Goal: Information Seeking & Learning: Learn about a topic

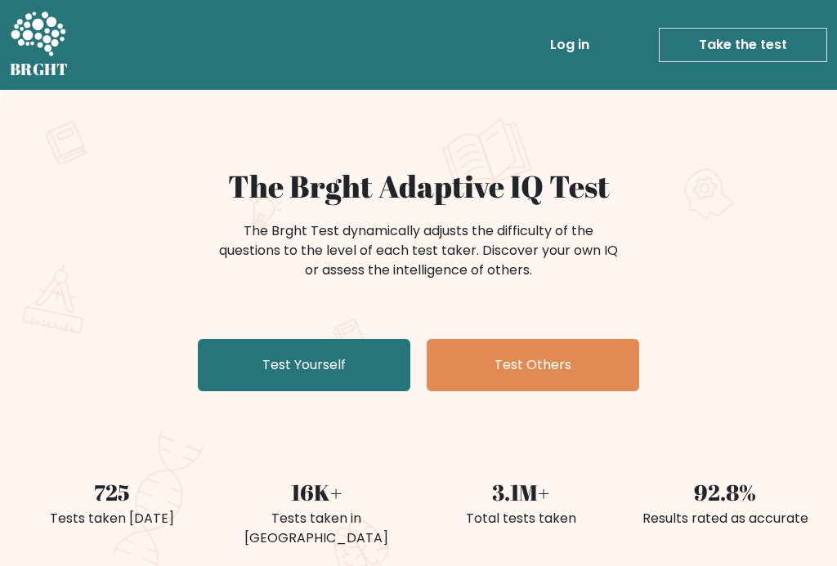
click at [334, 369] on link "Test Yourself" at bounding box center [304, 365] width 212 height 52
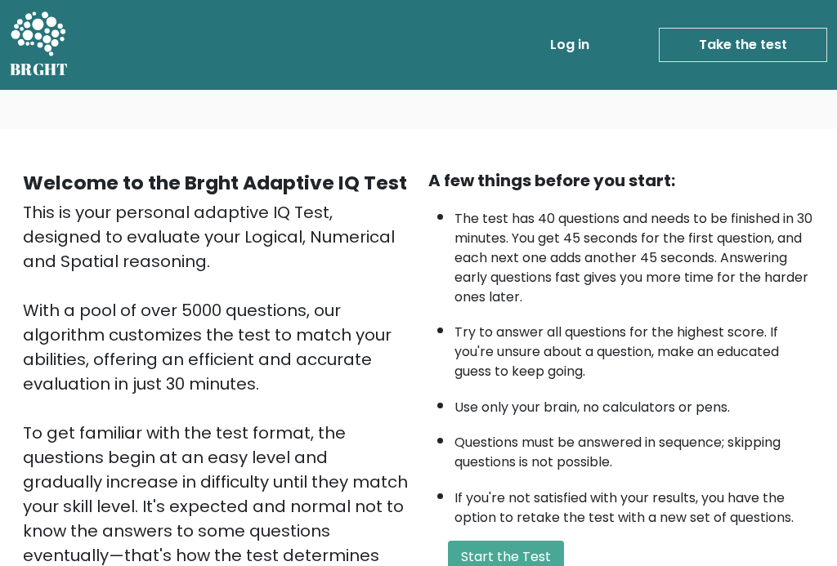
click at [521, 541] on button "Start the Test" at bounding box center [506, 557] width 116 height 33
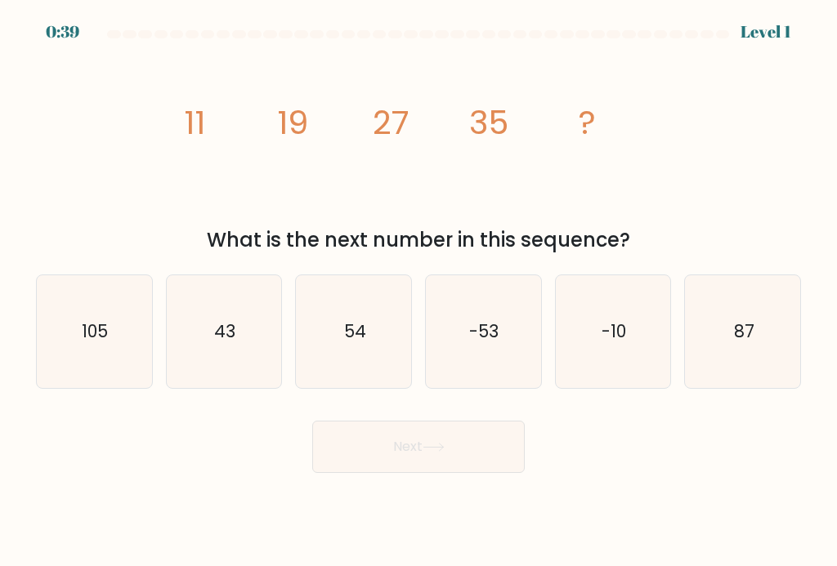
click at [244, 348] on icon "43" at bounding box center [224, 331] width 113 height 113
click at [418, 292] on input "b. 43" at bounding box center [418, 288] width 1 height 8
radio input "true"
click at [454, 458] on button "Next" at bounding box center [418, 447] width 212 height 52
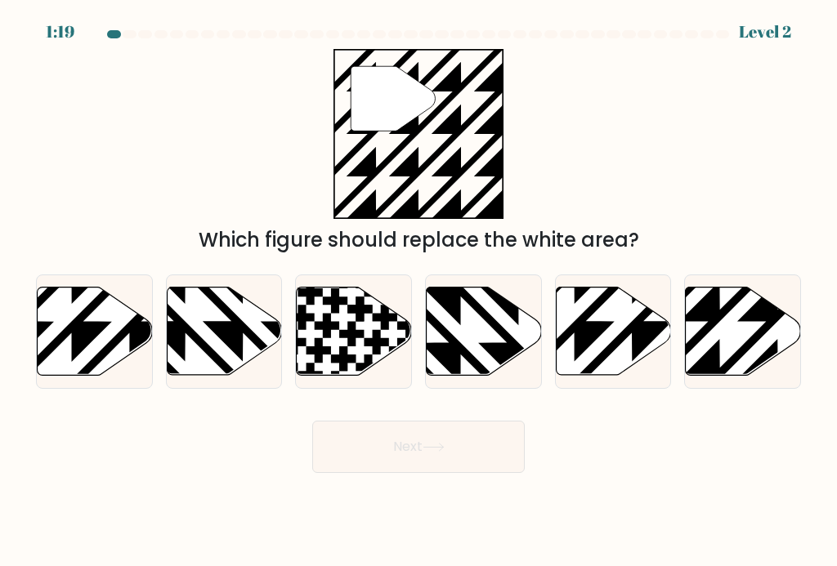
click at [628, 350] on icon at bounding box center [613, 331] width 115 height 88
click at [419, 292] on input "e." at bounding box center [418, 288] width 1 height 8
radio input "true"
click at [732, 344] on icon at bounding box center [743, 331] width 115 height 88
click at [419, 292] on input "f." at bounding box center [418, 288] width 1 height 8
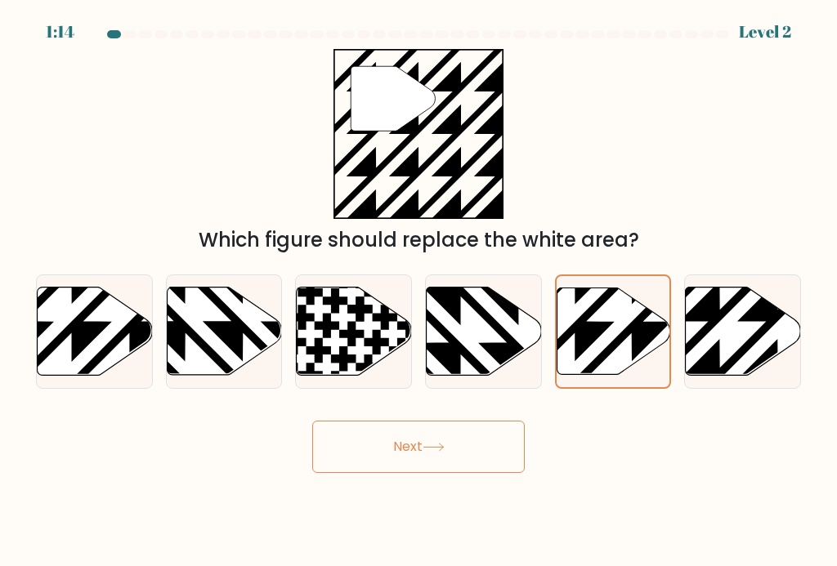
radio input "true"
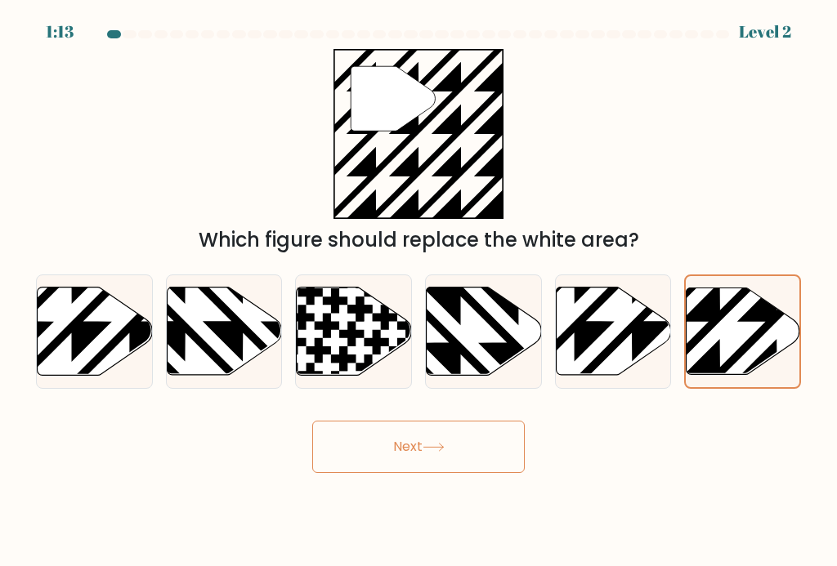
click at [440, 452] on icon at bounding box center [434, 447] width 22 height 9
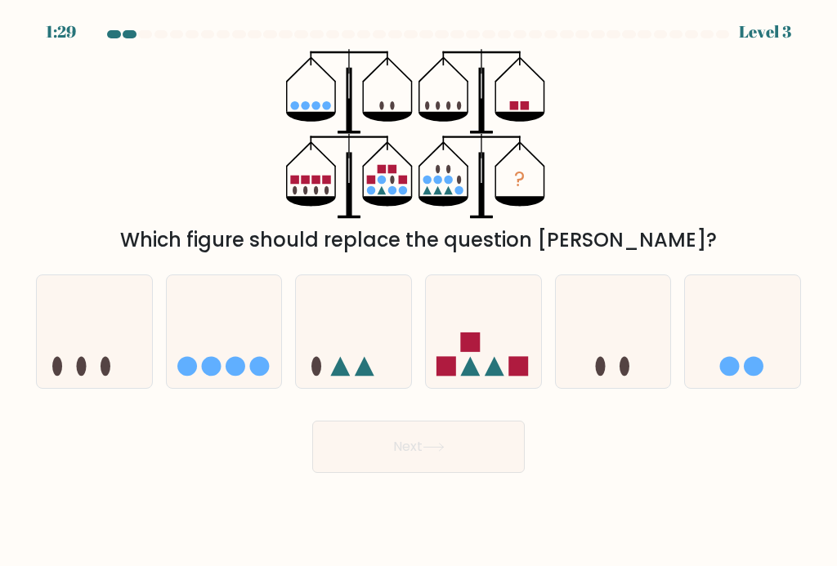
click at [511, 362] on icon at bounding box center [483, 332] width 115 height 96
click at [419, 292] on input "d." at bounding box center [418, 288] width 1 height 8
radio input "true"
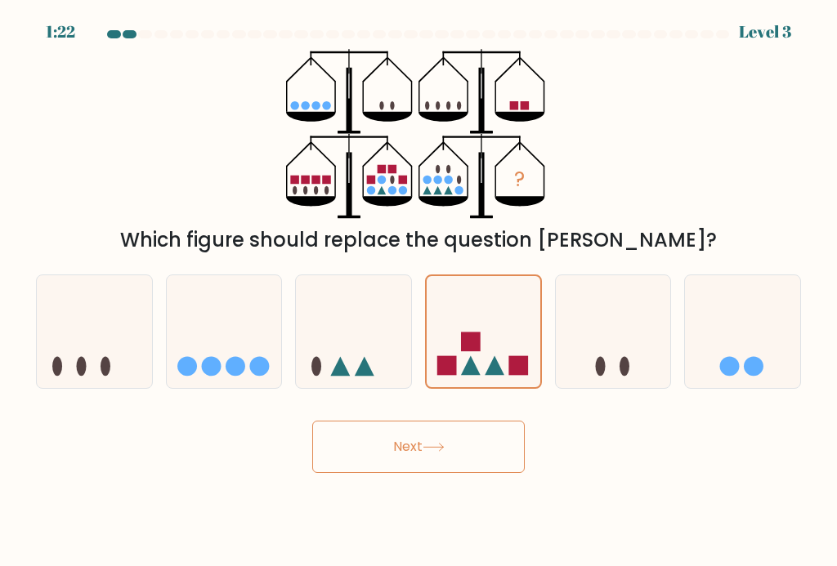
click at [459, 461] on button "Next" at bounding box center [418, 447] width 212 height 52
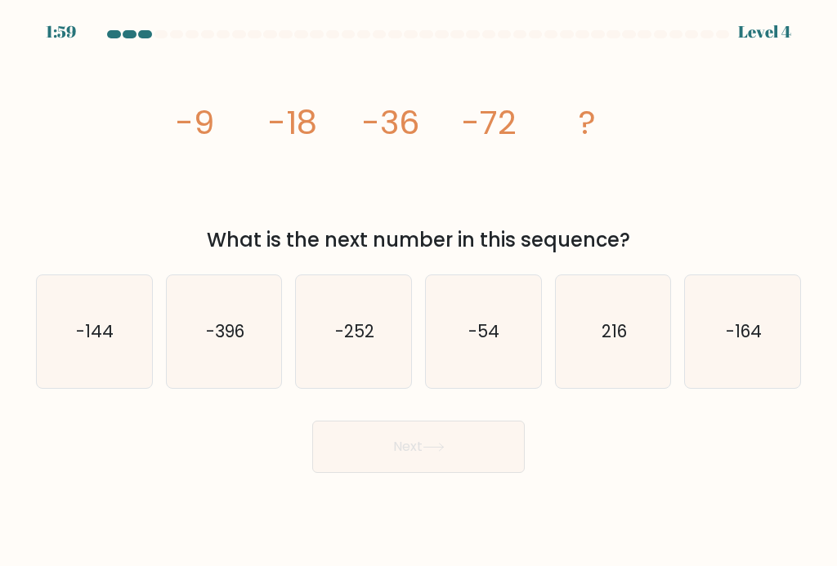
click at [101, 356] on icon "-144" at bounding box center [94, 331] width 113 height 113
click at [418, 292] on input "a. -144" at bounding box center [418, 288] width 1 height 8
radio input "true"
click at [450, 464] on button "Next" at bounding box center [418, 447] width 212 height 52
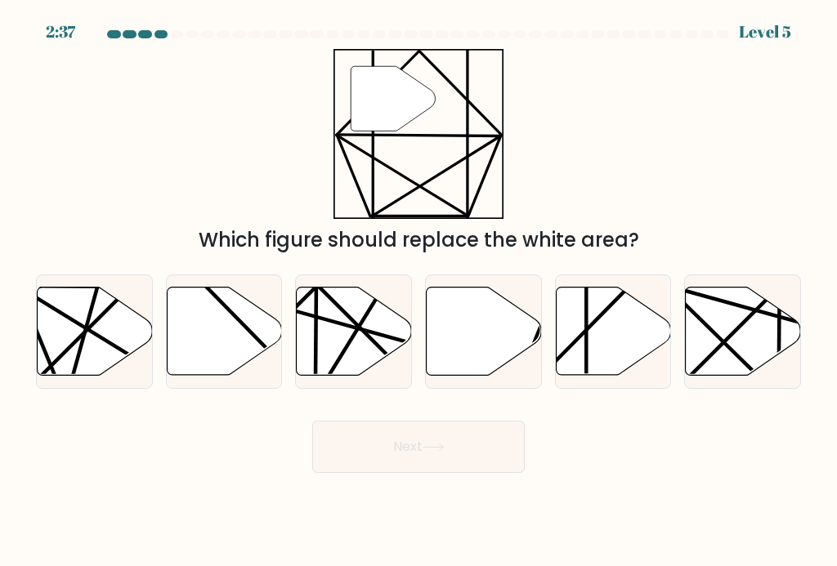
click at [613, 351] on icon at bounding box center [613, 331] width 115 height 88
click at [419, 292] on input "e." at bounding box center [418, 288] width 1 height 8
radio input "true"
click at [434, 469] on button "Next" at bounding box center [418, 447] width 212 height 52
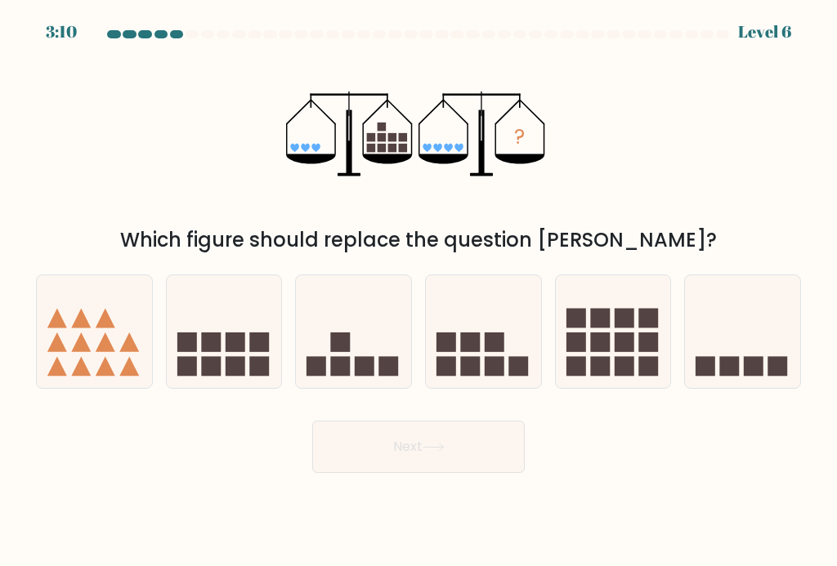
click at [619, 364] on icon at bounding box center [613, 332] width 115 height 96
click at [419, 292] on input "e." at bounding box center [418, 288] width 1 height 8
radio input "true"
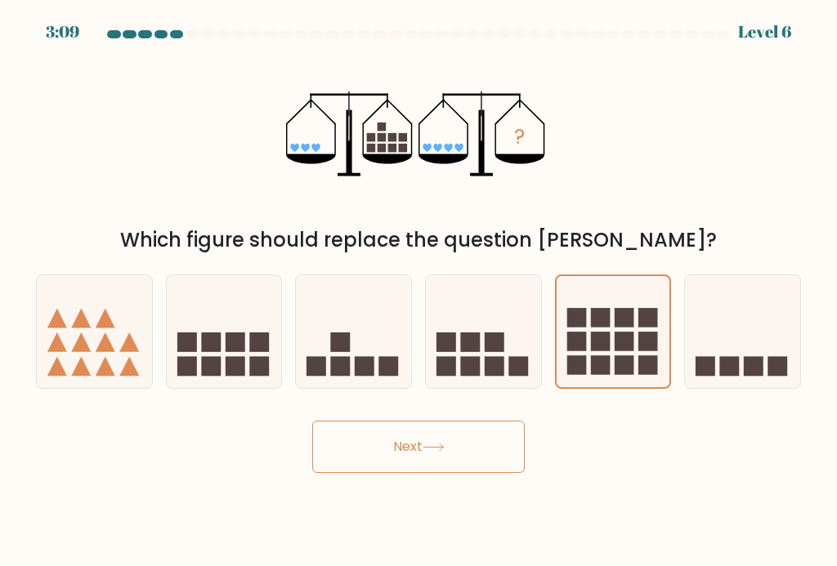
click at [441, 469] on button "Next" at bounding box center [418, 447] width 212 height 52
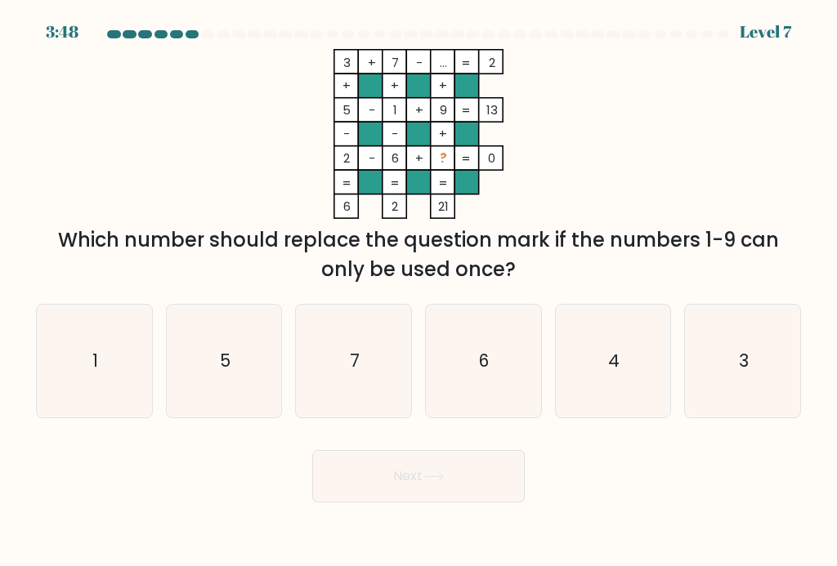
click at [614, 373] on text "4" at bounding box center [613, 361] width 11 height 24
click at [419, 292] on input "e. 4" at bounding box center [418, 288] width 1 height 8
radio input "true"
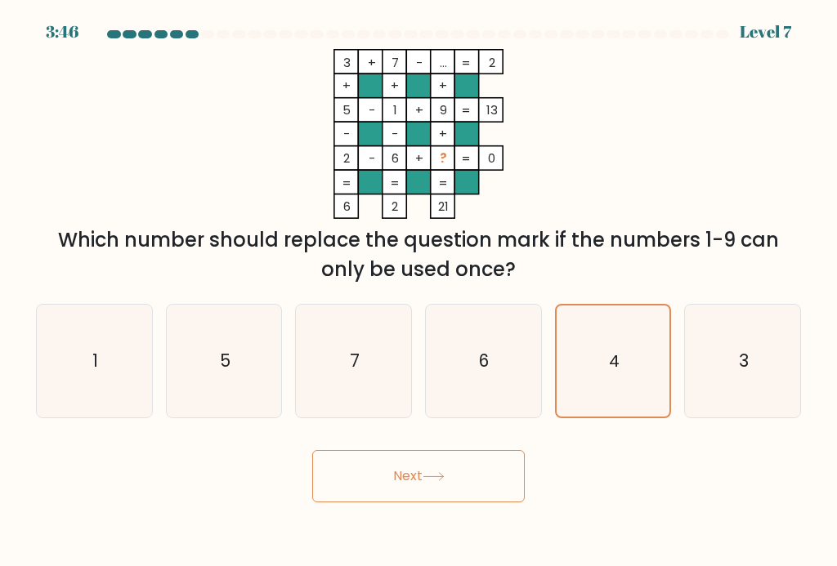
click at [429, 494] on button "Next" at bounding box center [418, 476] width 212 height 52
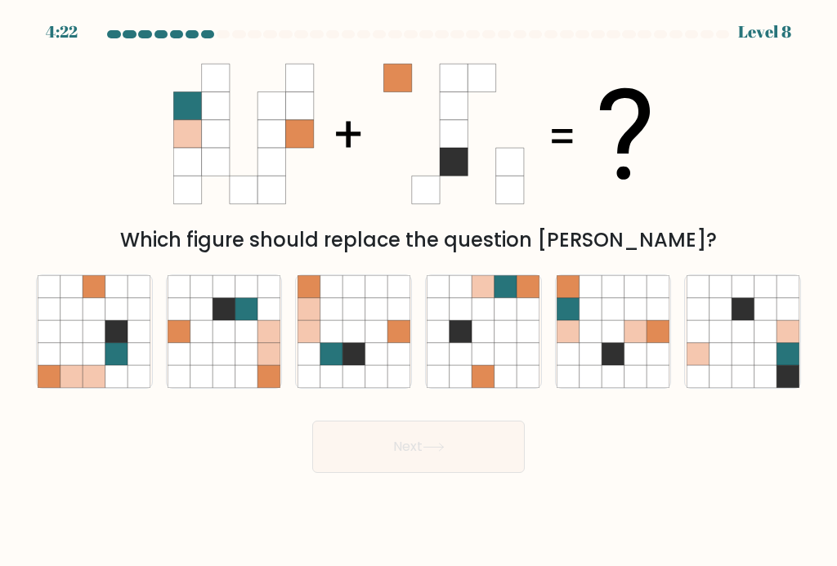
click at [504, 364] on icon at bounding box center [505, 354] width 22 height 22
click at [419, 292] on input "d." at bounding box center [418, 288] width 1 height 8
radio input "true"
click at [427, 463] on button "Next" at bounding box center [418, 447] width 212 height 52
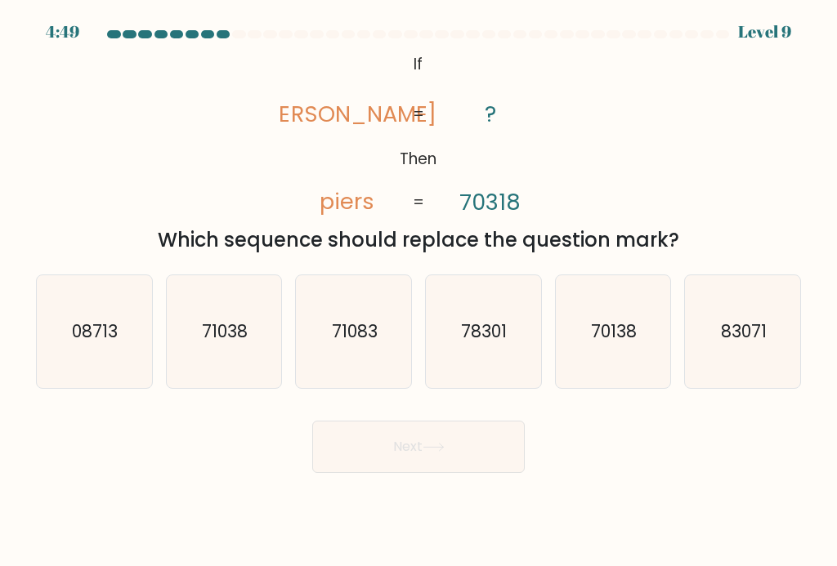
click at [230, 372] on icon "71038" at bounding box center [224, 331] width 113 height 113
click at [418, 292] on input "b. 71038" at bounding box center [418, 288] width 1 height 8
radio input "true"
click at [440, 472] on button "Next" at bounding box center [418, 447] width 212 height 52
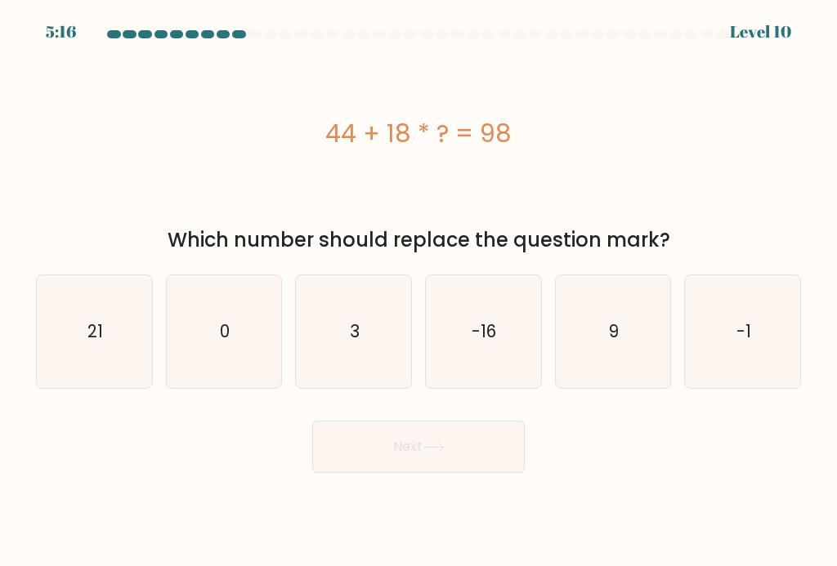
click at [359, 362] on icon "3" at bounding box center [353, 331] width 113 height 113
click at [418, 292] on input "c. 3" at bounding box center [418, 288] width 1 height 8
radio input "true"
click at [427, 467] on button "Next" at bounding box center [418, 447] width 212 height 52
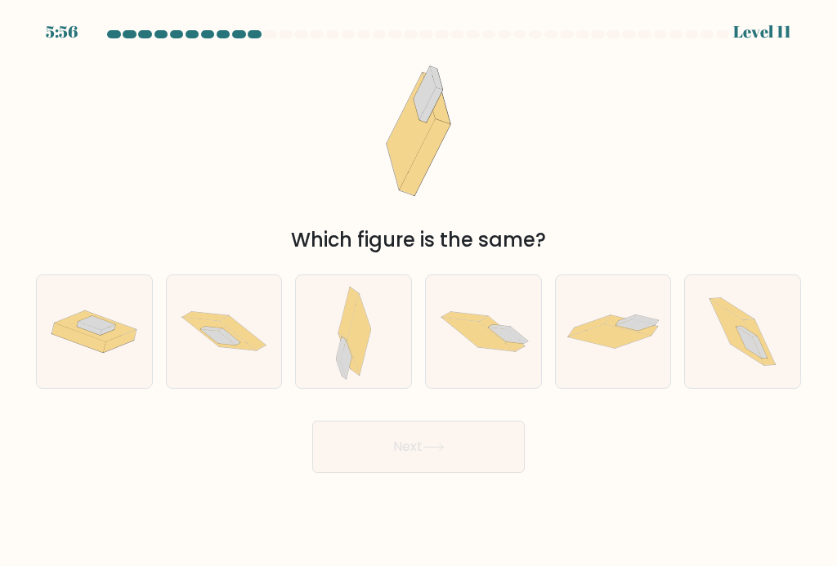
click at [740, 359] on icon at bounding box center [737, 332] width 54 height 66
click at [419, 292] on input "f." at bounding box center [418, 288] width 1 height 8
radio input "true"
click at [436, 470] on button "Next" at bounding box center [418, 447] width 212 height 52
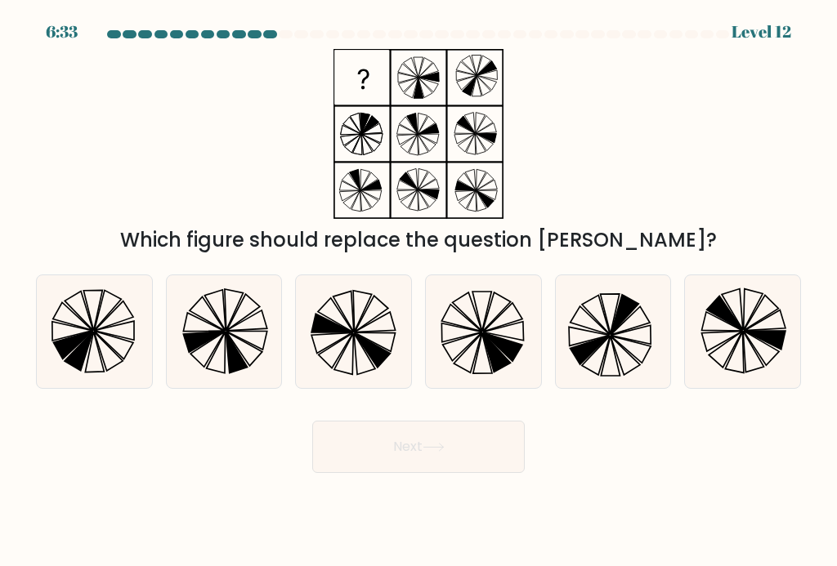
click at [482, 359] on icon at bounding box center [483, 331] width 113 height 113
click at [419, 292] on input "d." at bounding box center [418, 288] width 1 height 8
radio input "true"
click at [437, 469] on button "Next" at bounding box center [418, 447] width 212 height 52
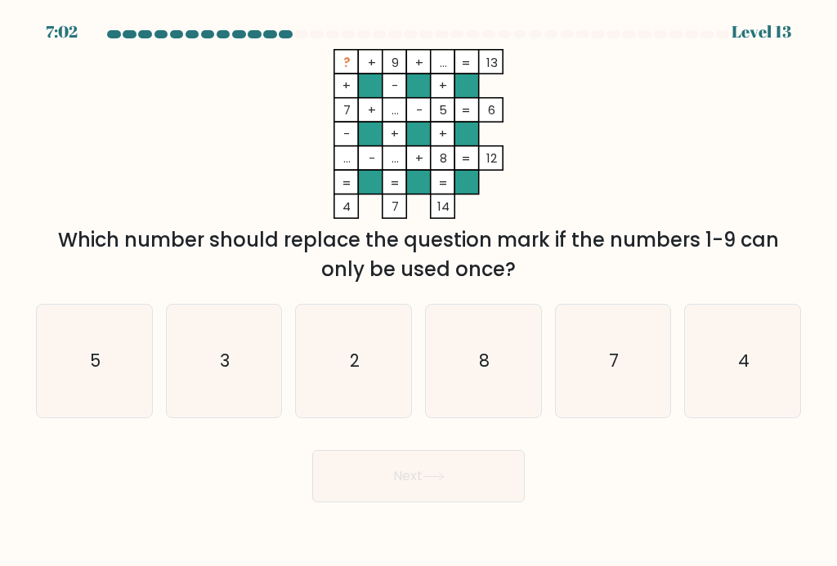
click at [231, 380] on icon "3" at bounding box center [224, 361] width 113 height 113
click at [418, 292] on input "b. 3" at bounding box center [418, 288] width 1 height 8
radio input "true"
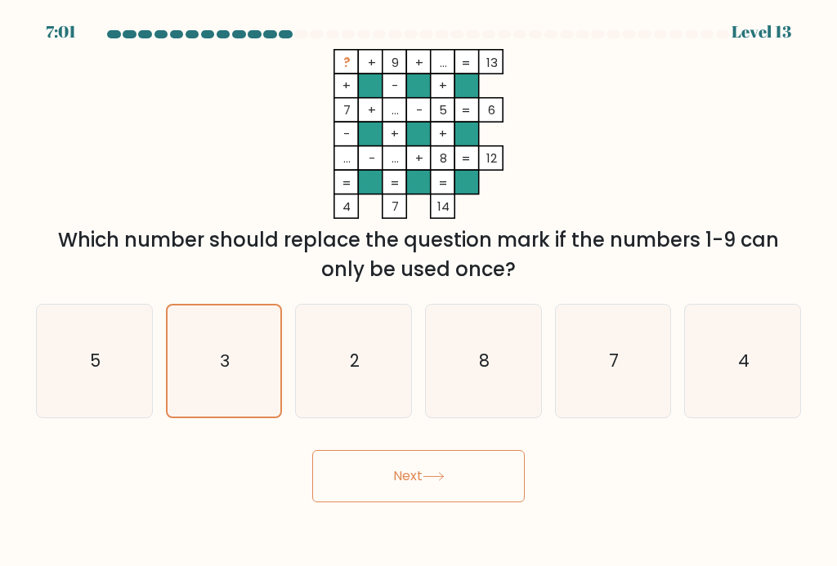
click at [430, 493] on button "Next" at bounding box center [418, 476] width 212 height 52
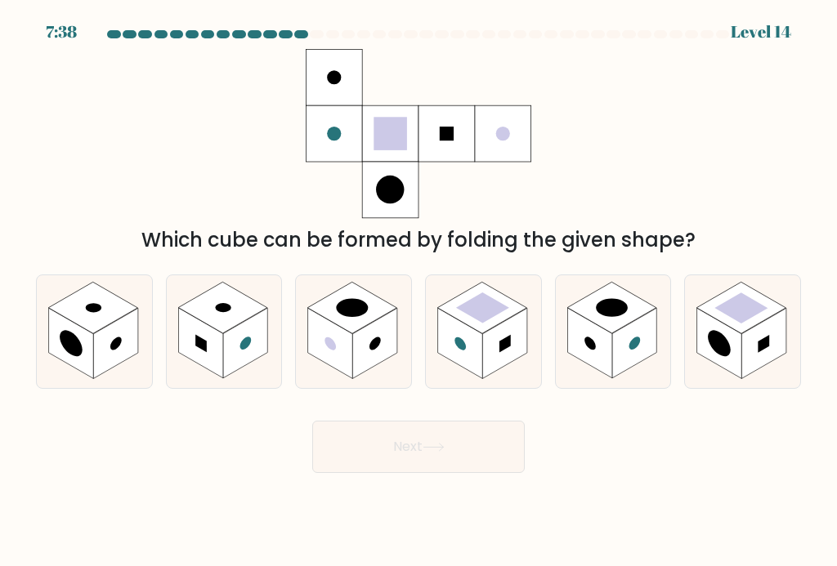
click at [757, 352] on rect at bounding box center [764, 343] width 45 height 70
click at [419, 292] on input "f." at bounding box center [418, 288] width 1 height 8
radio input "true"
click at [470, 462] on button "Next" at bounding box center [418, 447] width 212 height 52
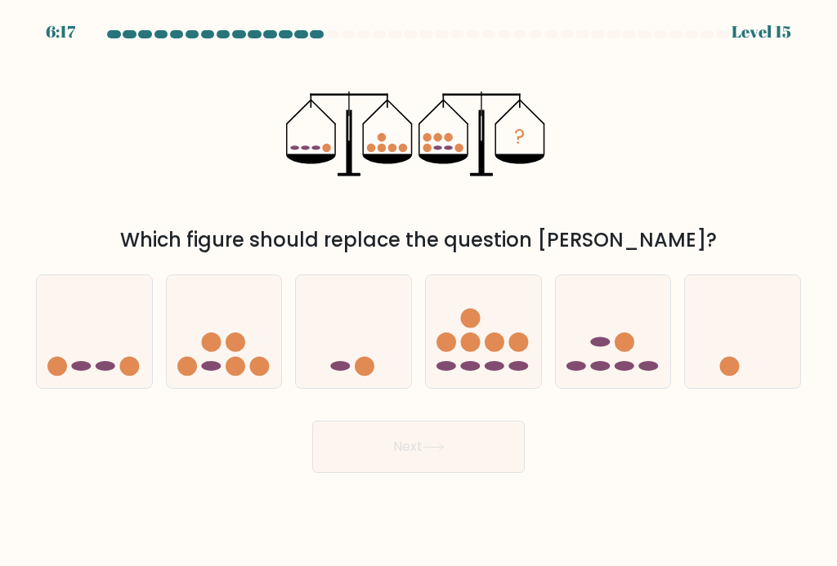
click at [613, 361] on icon at bounding box center [613, 332] width 115 height 96
click at [419, 292] on input "e." at bounding box center [418, 288] width 1 height 8
radio input "true"
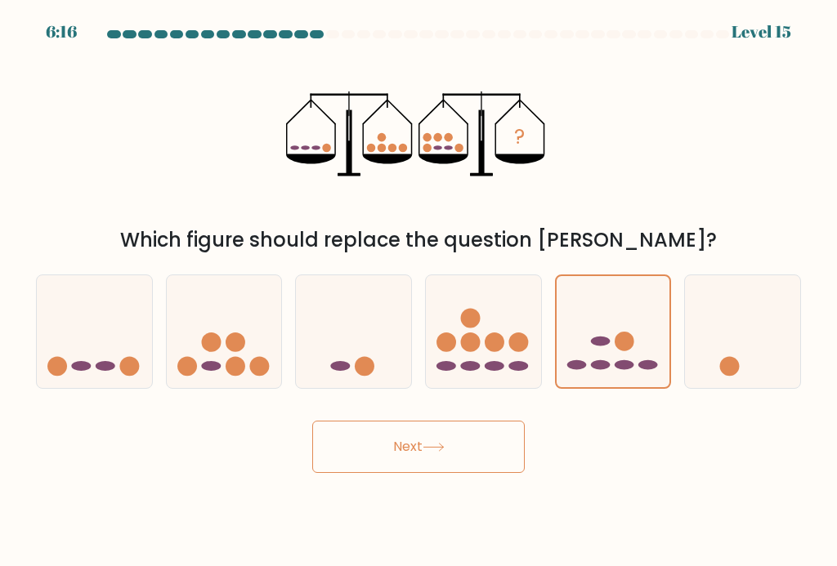
click at [481, 464] on button "Next" at bounding box center [418, 447] width 212 height 52
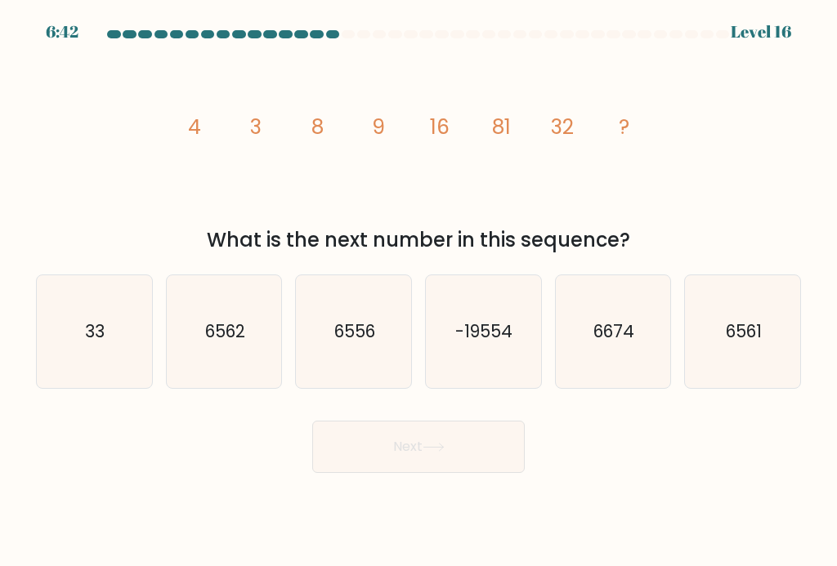
click at [760, 343] on text "6561" at bounding box center [744, 332] width 36 height 24
click at [419, 292] on input "f. 6561" at bounding box center [418, 288] width 1 height 8
radio input "true"
click at [466, 458] on button "Next" at bounding box center [418, 447] width 212 height 52
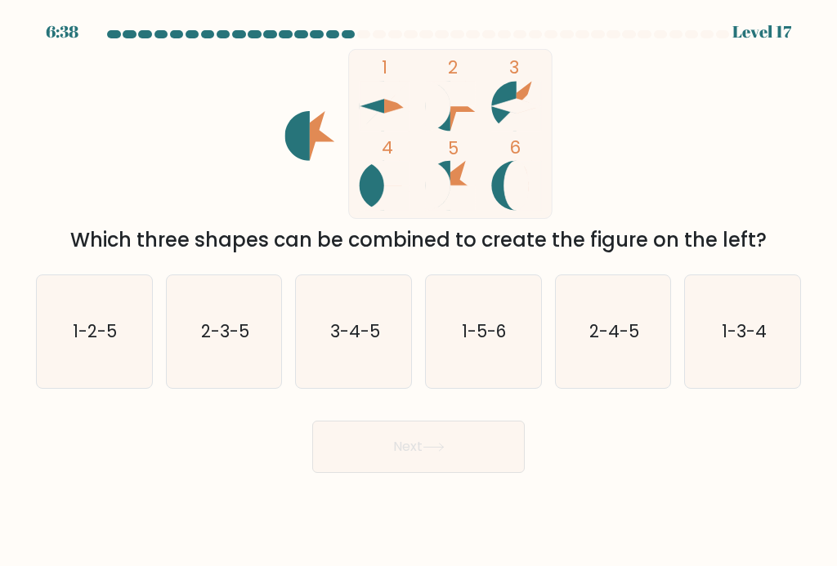
click at [623, 355] on icon "2-4-5" at bounding box center [613, 331] width 113 height 113
click at [419, 292] on input "e. 2-4-5" at bounding box center [418, 288] width 1 height 8
radio input "true"
click at [468, 468] on button "Next" at bounding box center [418, 447] width 212 height 52
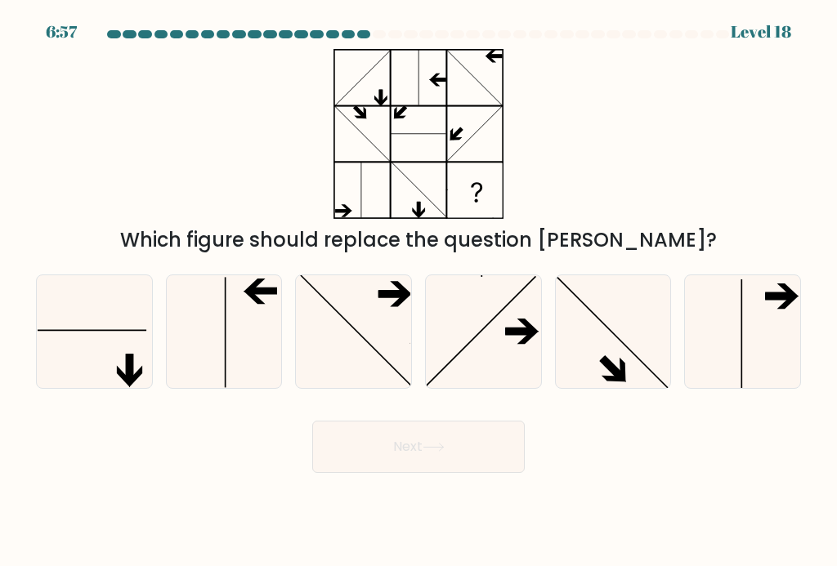
click at [127, 360] on icon at bounding box center [94, 331] width 113 height 113
click at [418, 292] on input "a." at bounding box center [418, 288] width 1 height 8
radio input "true"
click at [475, 463] on button "Next" at bounding box center [418, 447] width 212 height 52
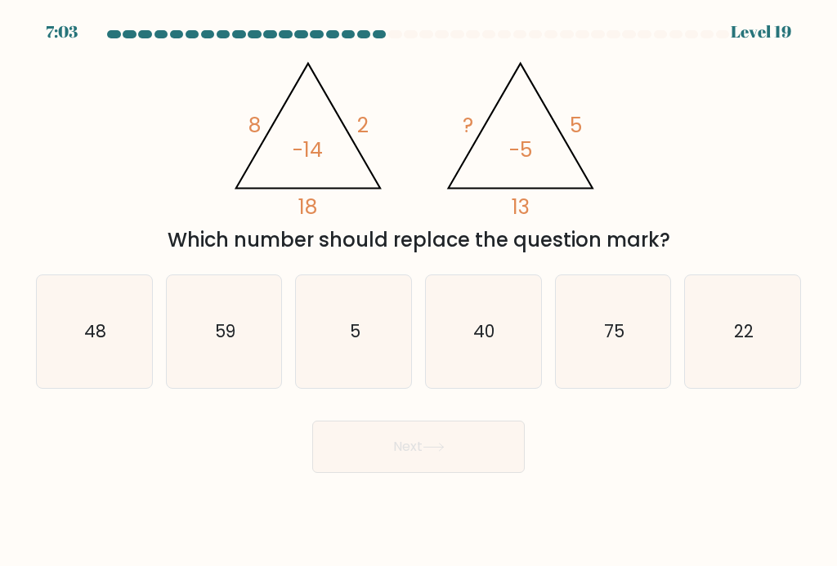
click at [491, 360] on icon "40" at bounding box center [483, 331] width 113 height 113
click at [419, 292] on input "d. 40" at bounding box center [418, 288] width 1 height 8
radio input "true"
click at [480, 467] on button "Next" at bounding box center [418, 447] width 212 height 52
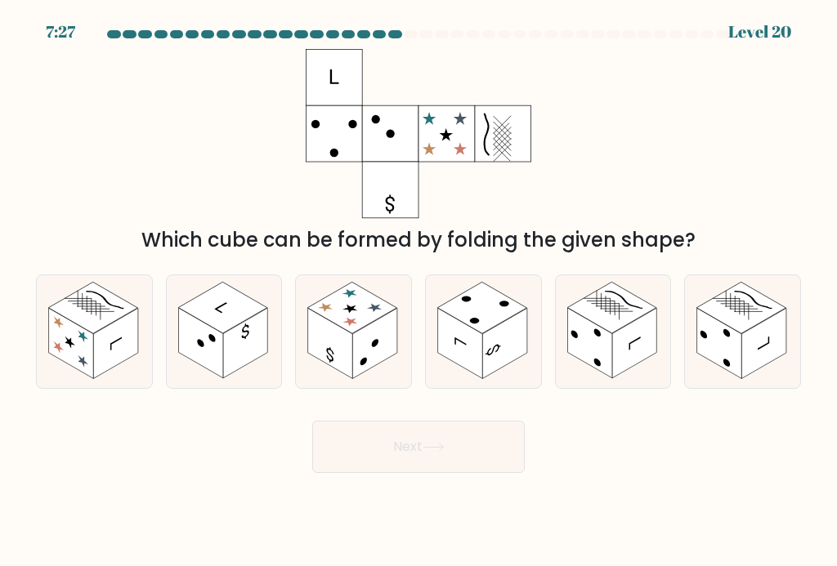
click at [616, 360] on rect at bounding box center [634, 343] width 45 height 70
click at [419, 292] on input "e." at bounding box center [418, 288] width 1 height 8
radio input "true"
click at [486, 466] on button "Next" at bounding box center [418, 447] width 212 height 52
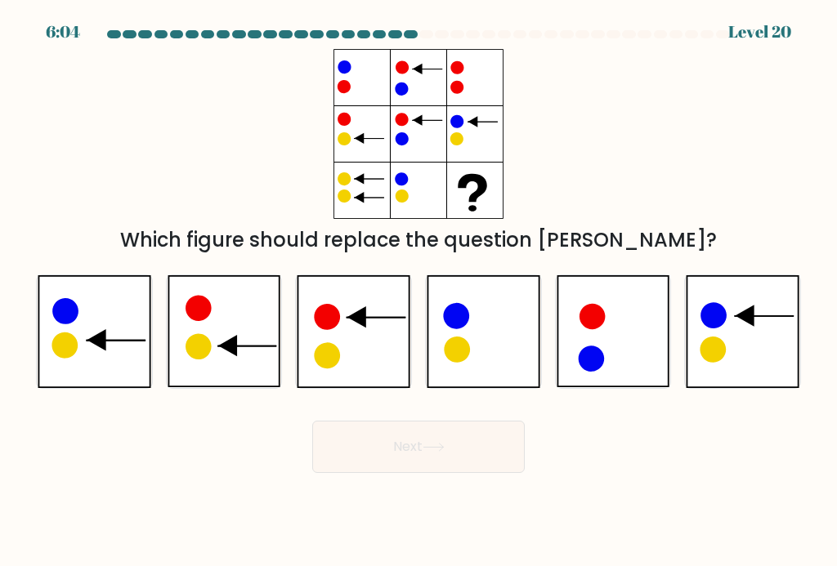
click at [625, 342] on icon at bounding box center [614, 331] width 114 height 113
click at [419, 292] on input "e." at bounding box center [418, 288] width 1 height 8
radio input "true"
click at [456, 461] on button "Next" at bounding box center [418, 447] width 212 height 52
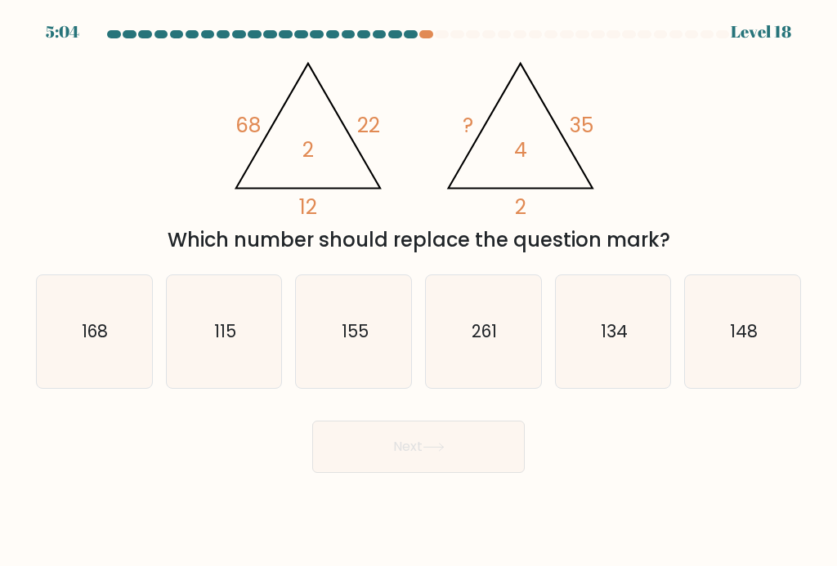
click at [761, 351] on icon "148" at bounding box center [743, 331] width 113 height 113
click at [419, 292] on input "f. 148" at bounding box center [418, 288] width 1 height 8
radio input "true"
click at [466, 467] on button "Next" at bounding box center [418, 447] width 212 height 52
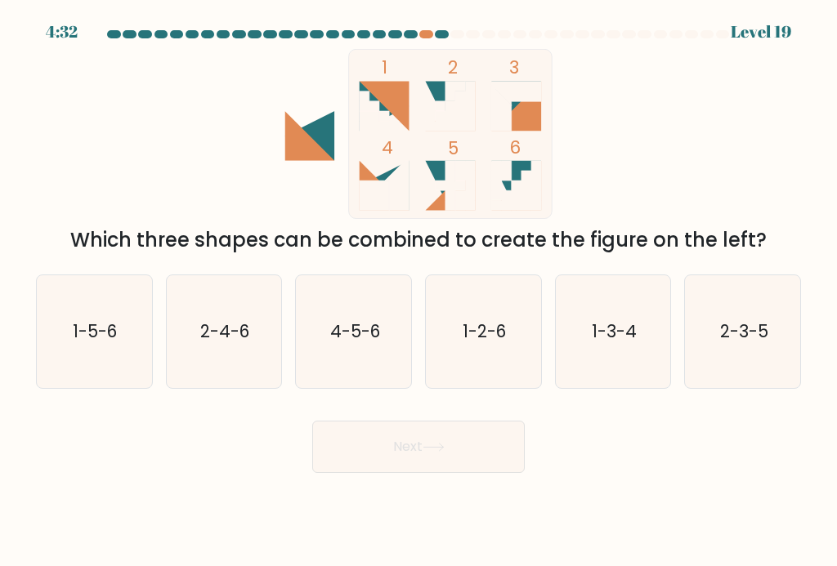
click at [500, 356] on icon "1-2-6" at bounding box center [483, 331] width 113 height 113
click at [419, 292] on input "d. 1-2-6" at bounding box center [418, 288] width 1 height 8
radio input "true"
click at [473, 471] on button "Next" at bounding box center [418, 447] width 212 height 52
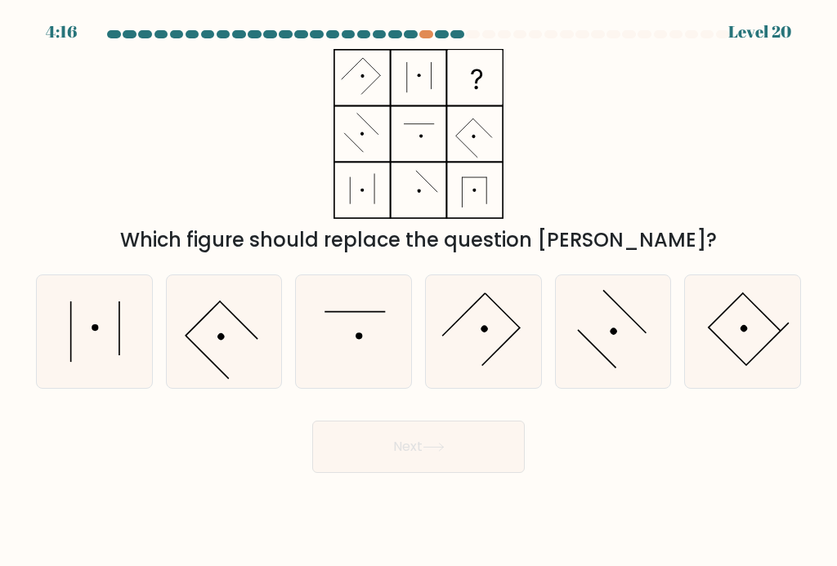
click at [357, 354] on icon at bounding box center [353, 331] width 113 height 113
click at [418, 292] on input "c." at bounding box center [418, 288] width 1 height 8
radio input "true"
click at [468, 473] on button "Next" at bounding box center [418, 447] width 212 height 52
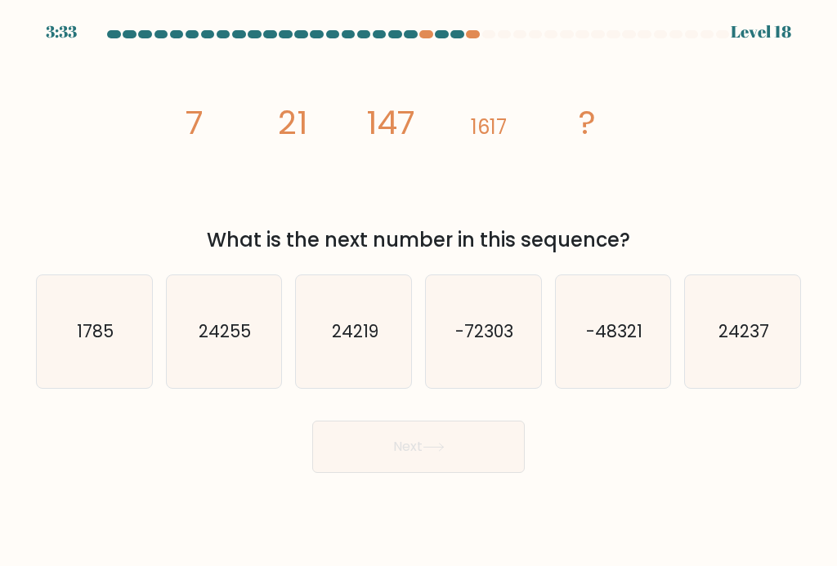
click at [220, 343] on text "24255" at bounding box center [225, 332] width 52 height 24
click at [418, 292] on input "b. 24255" at bounding box center [418, 288] width 1 height 8
radio input "true"
click at [459, 466] on button "Next" at bounding box center [418, 447] width 212 height 52
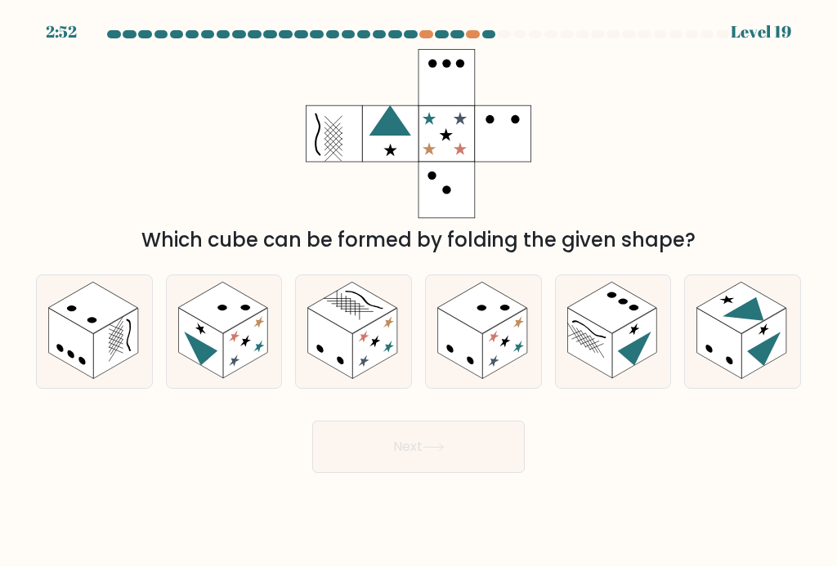
click at [502, 359] on rect at bounding box center [504, 343] width 45 height 70
click at [419, 292] on input "d." at bounding box center [418, 288] width 1 height 8
radio input "true"
click at [472, 473] on button "Next" at bounding box center [418, 447] width 212 height 52
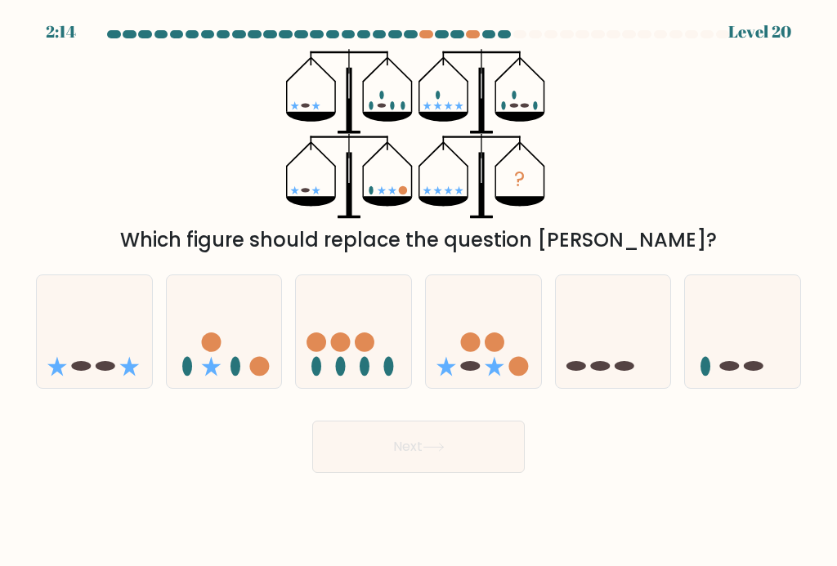
click at [235, 376] on ellipse at bounding box center [235, 366] width 10 height 20
click at [418, 292] on input "b." at bounding box center [418, 288] width 1 height 8
radio input "true"
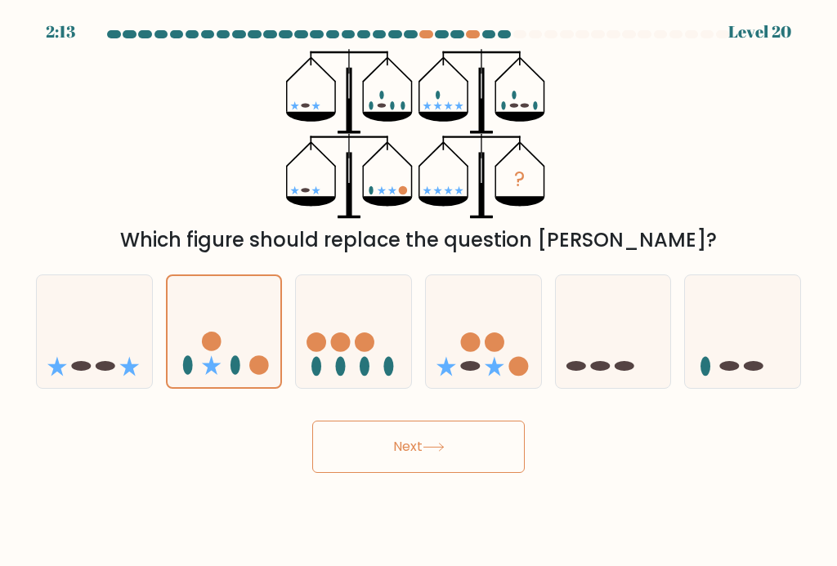
click at [414, 464] on button "Next" at bounding box center [418, 447] width 212 height 52
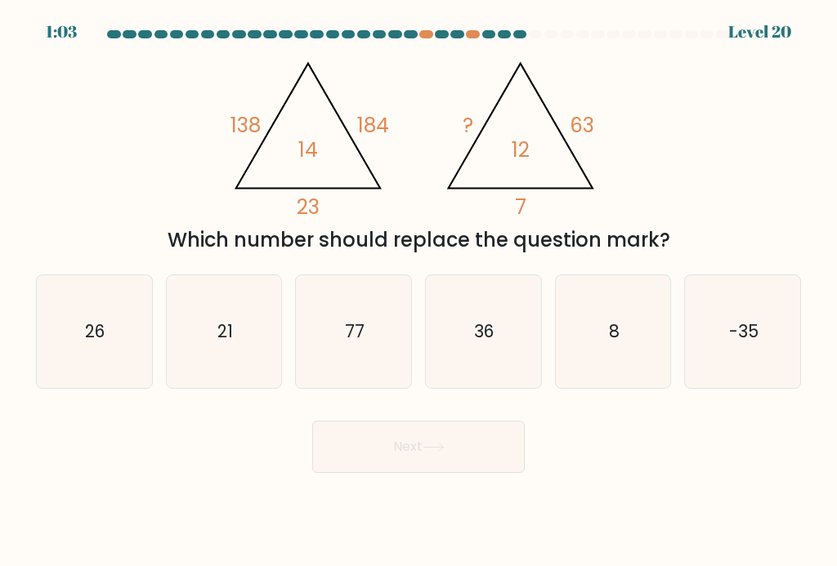
click at [224, 356] on icon "21" at bounding box center [224, 331] width 113 height 113
click at [418, 292] on input "b. 21" at bounding box center [418, 288] width 1 height 8
radio input "true"
click at [441, 452] on icon at bounding box center [434, 447] width 22 height 9
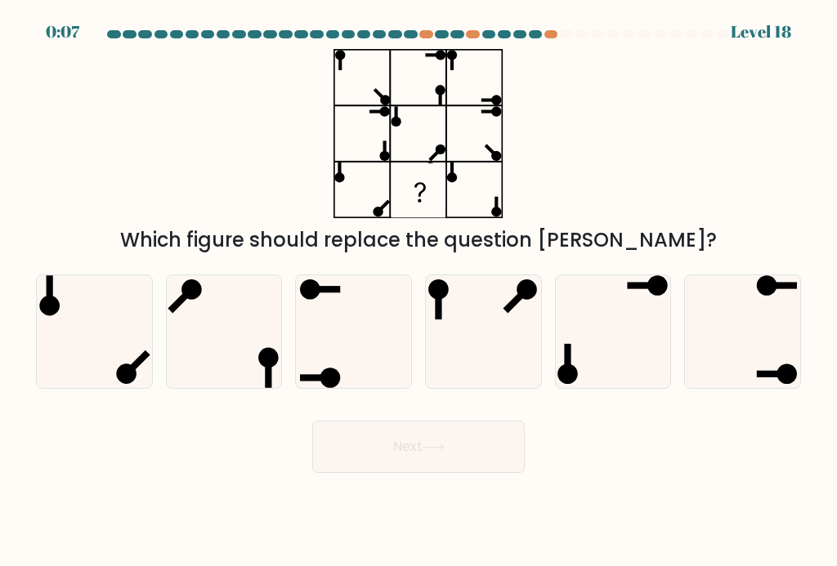
click at [775, 373] on icon at bounding box center [743, 331] width 113 height 113
click at [419, 292] on input "f." at bounding box center [418, 288] width 1 height 8
radio input "true"
click at [470, 458] on button "Next" at bounding box center [418, 447] width 212 height 52
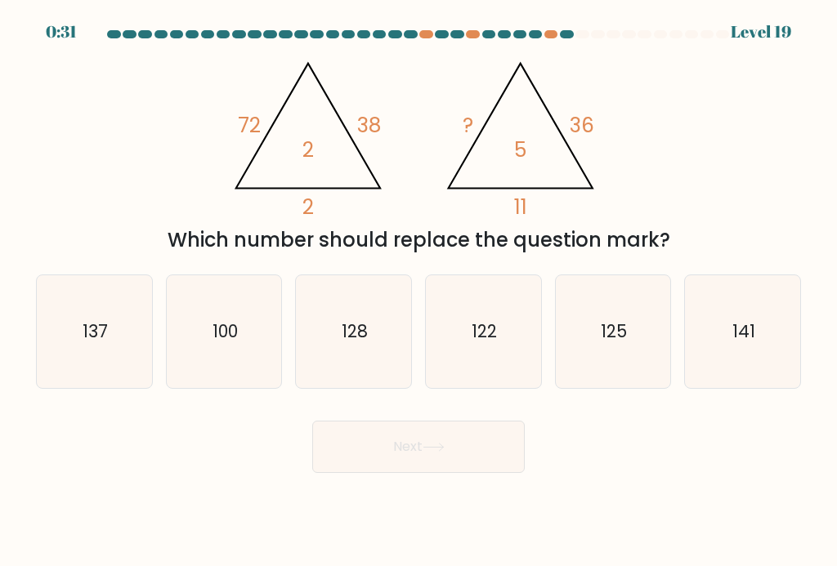
click at [619, 343] on text "125" at bounding box center [614, 332] width 26 height 24
click at [419, 292] on input "e. 125" at bounding box center [418, 288] width 1 height 8
radio input "true"
click at [463, 459] on button "Next" at bounding box center [418, 447] width 212 height 52
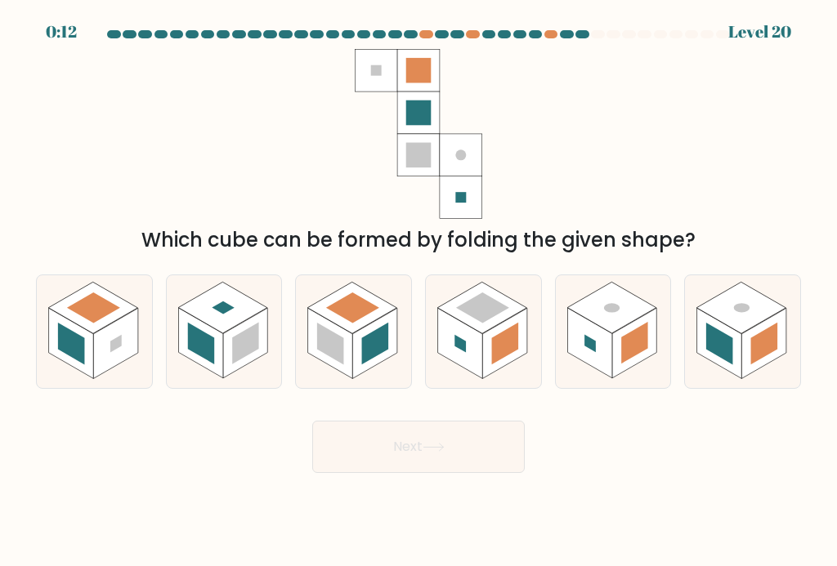
click at [501, 351] on rect at bounding box center [505, 344] width 27 height 42
click at [419, 292] on input "d." at bounding box center [418, 288] width 1 height 8
radio input "true"
click at [465, 463] on button "Next" at bounding box center [418, 447] width 212 height 52
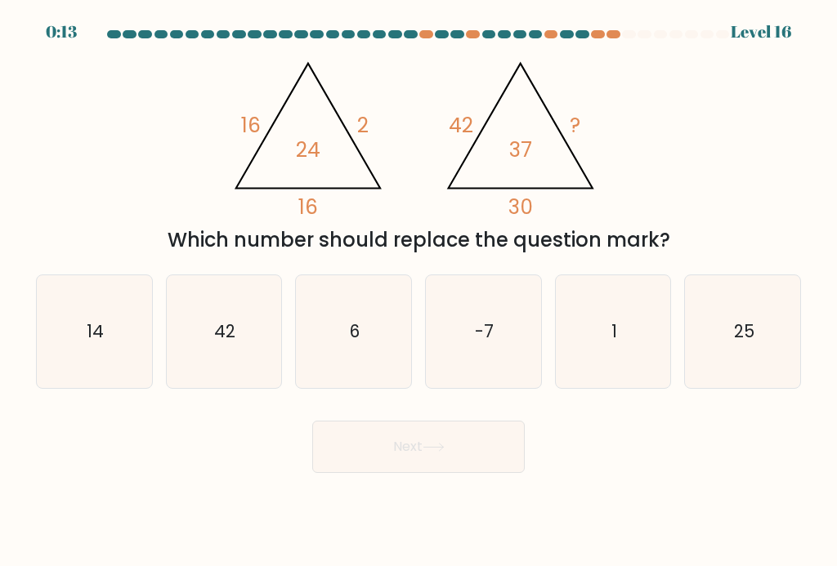
click at [367, 350] on icon "6" at bounding box center [353, 331] width 113 height 113
click at [418, 292] on input "c. 6" at bounding box center [418, 288] width 1 height 8
radio input "true"
click at [505, 459] on button "Next" at bounding box center [418, 447] width 212 height 52
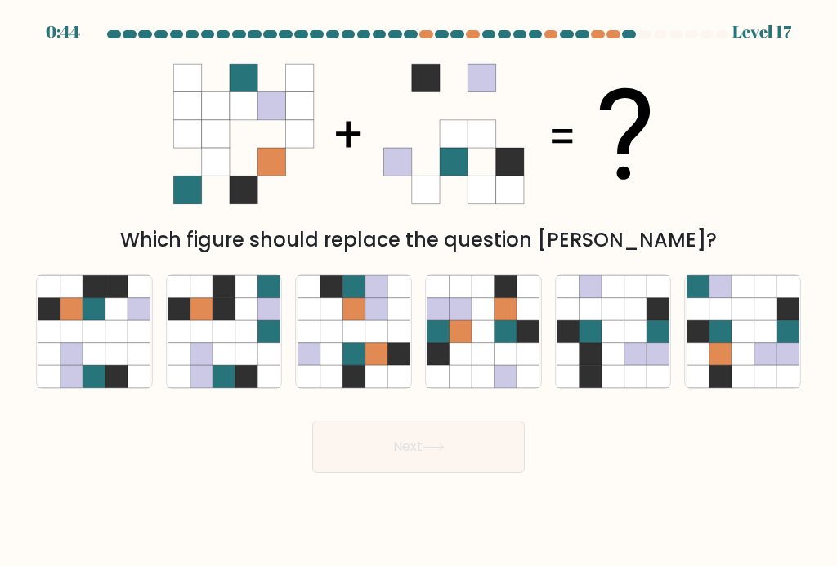
click at [763, 365] on icon at bounding box center [765, 354] width 22 height 22
click at [419, 292] on input "f." at bounding box center [418, 288] width 1 height 8
radio input "true"
click at [445, 452] on icon at bounding box center [434, 447] width 22 height 9
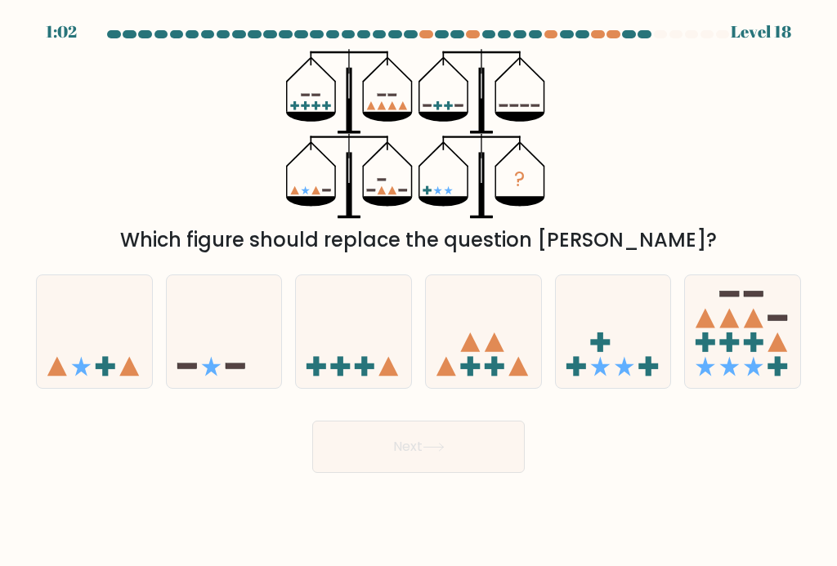
click at [232, 365] on icon at bounding box center [224, 332] width 115 height 96
click at [418, 292] on input "b." at bounding box center [418, 288] width 1 height 8
radio input "true"
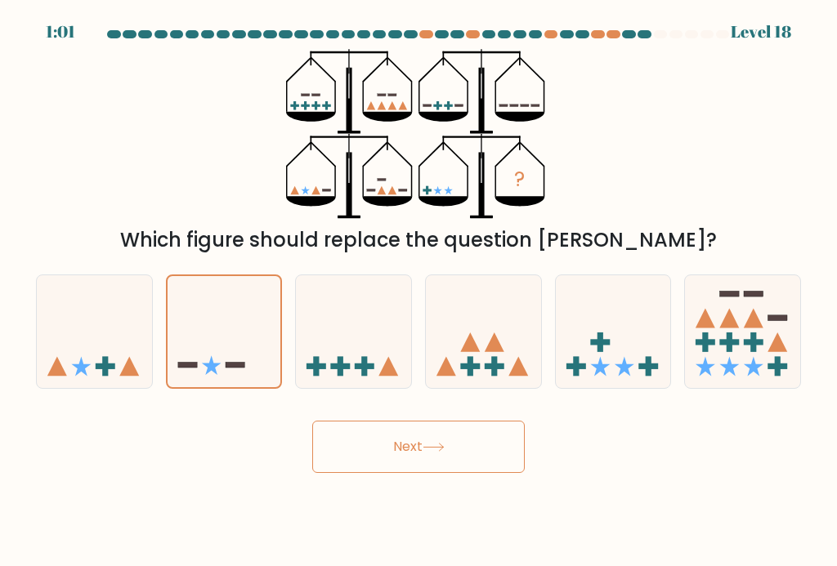
click at [423, 461] on button "Next" at bounding box center [418, 447] width 212 height 52
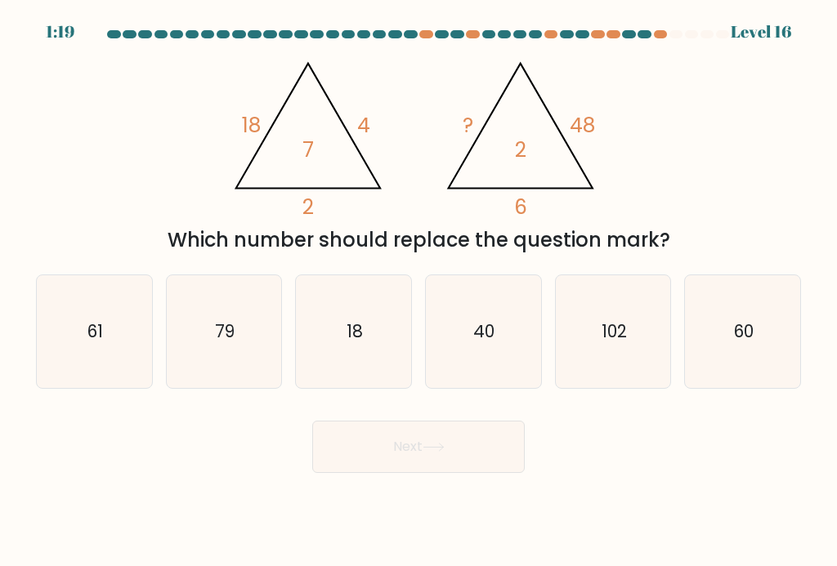
click at [749, 335] on text "60" at bounding box center [744, 332] width 20 height 24
click at [419, 292] on input "f. 60" at bounding box center [418, 288] width 1 height 8
radio input "true"
click at [462, 453] on button "Next" at bounding box center [418, 447] width 212 height 52
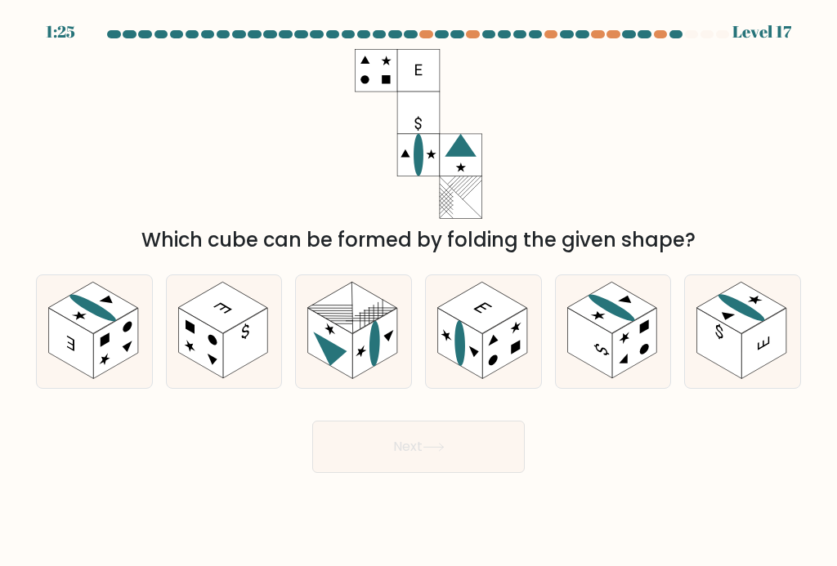
click at [366, 355] on rect at bounding box center [375, 343] width 45 height 70
click at [418, 292] on input "c." at bounding box center [418, 288] width 1 height 8
radio input "true"
click at [431, 473] on button "Next" at bounding box center [418, 447] width 212 height 52
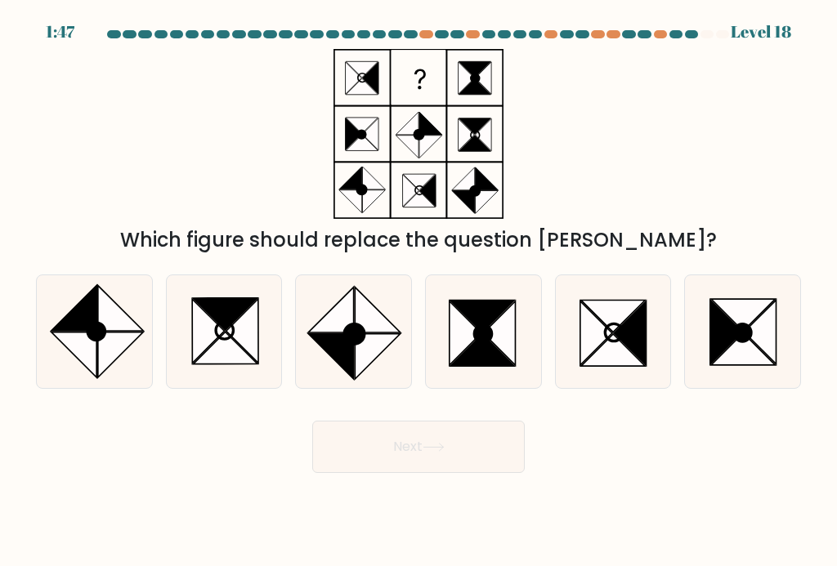
click at [367, 357] on icon at bounding box center [377, 356] width 45 height 45
click at [418, 292] on input "c." at bounding box center [418, 288] width 1 height 8
radio input "true"
click at [469, 458] on button "Next" at bounding box center [418, 447] width 212 height 52
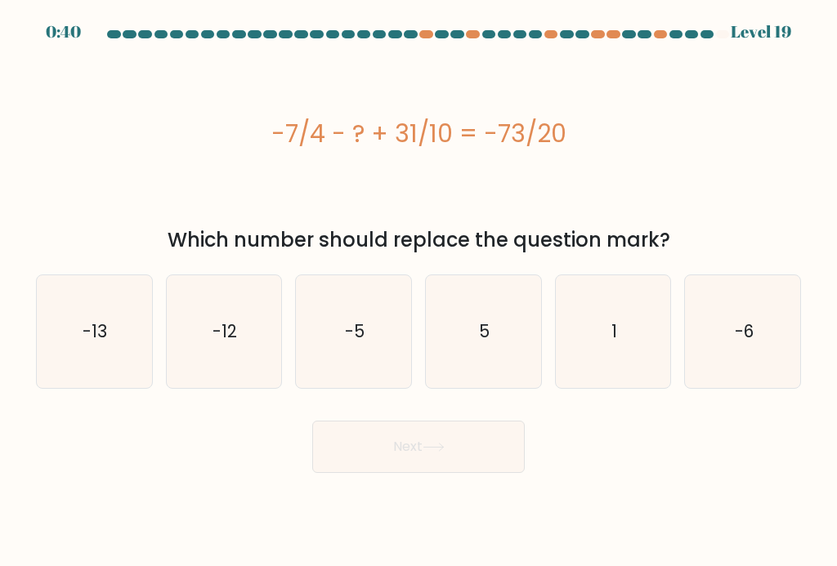
click at [334, 320] on icon "-5" at bounding box center [353, 331] width 113 height 113
click at [418, 292] on input "c. -5" at bounding box center [418, 288] width 1 height 8
radio input "true"
click at [458, 463] on button "Next" at bounding box center [418, 447] width 212 height 52
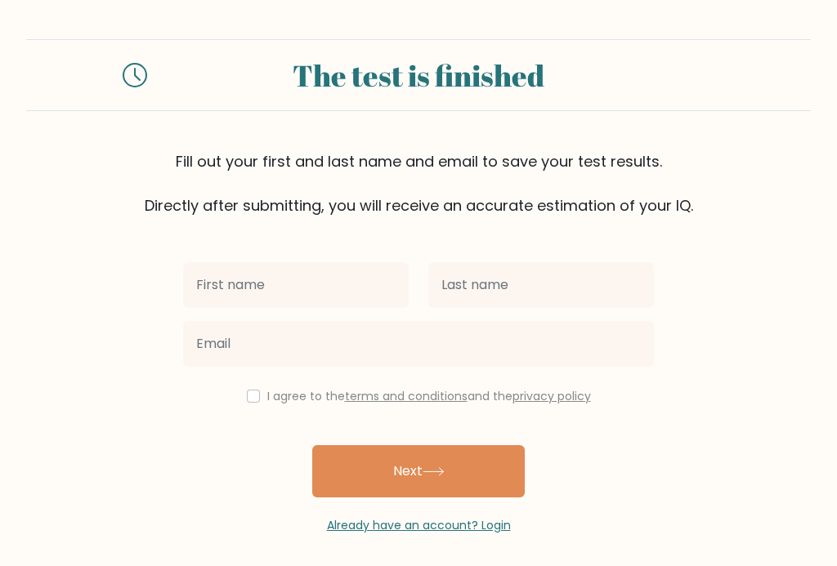
click at [360, 290] on input "text" at bounding box center [296, 285] width 226 height 46
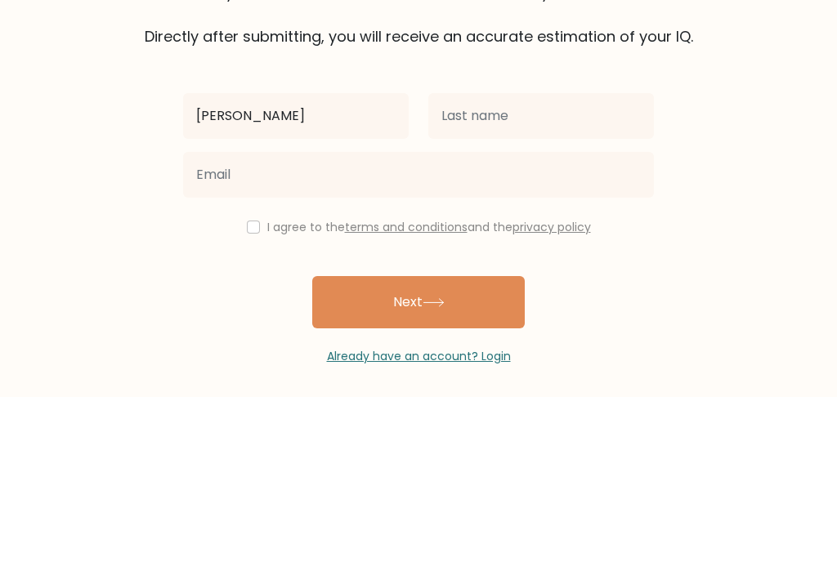
type input "Pete droge"
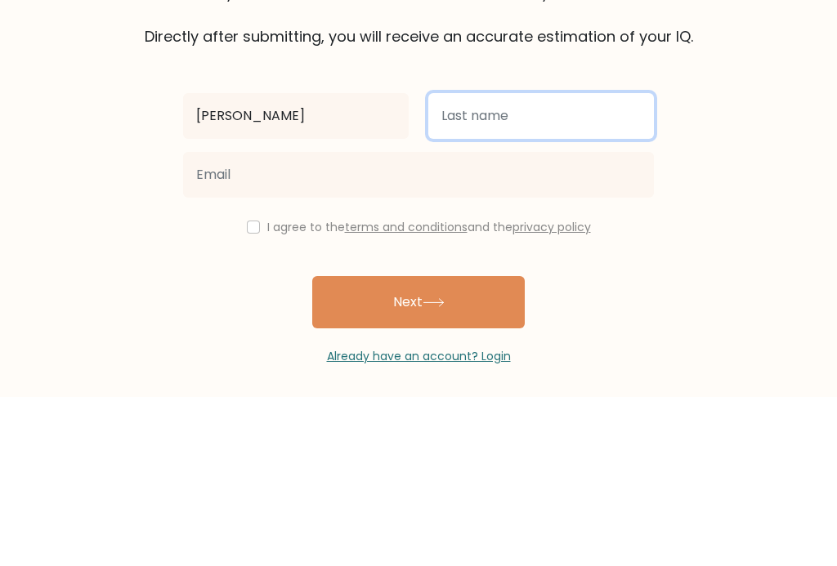
click at [516, 262] on input "text" at bounding box center [541, 285] width 226 height 46
type input "Droger"
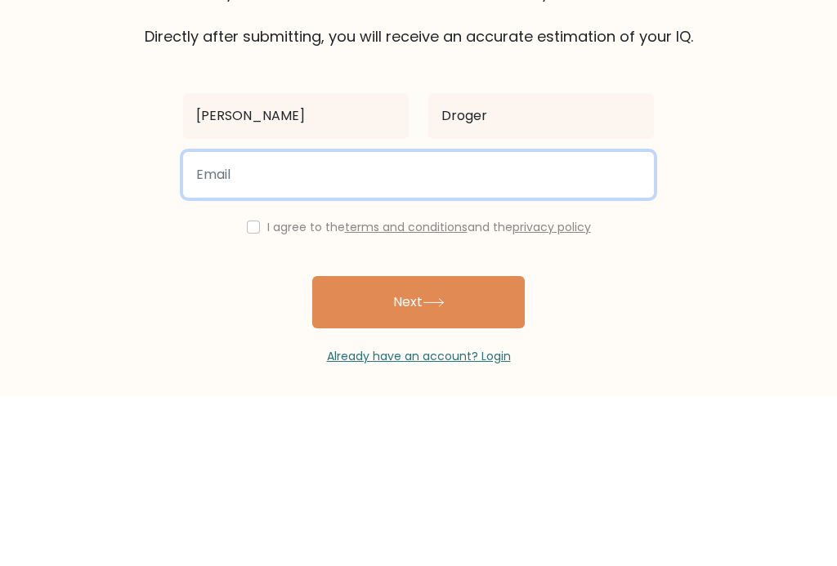
click at [401, 321] on input "email" at bounding box center [418, 344] width 471 height 46
type input "uutfguuyf@hotmail.de"
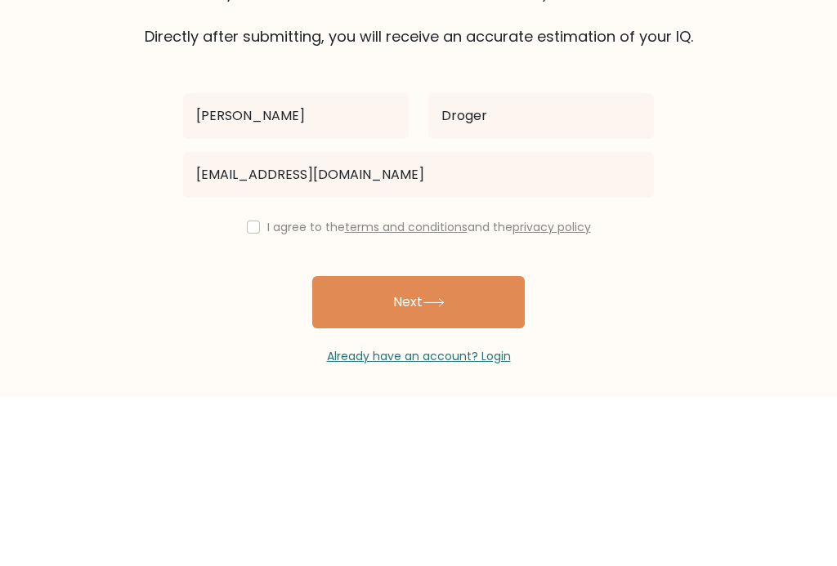
click at [776, 171] on form "The test is finished Fill out your first and last name and email to save your t…" at bounding box center [418, 286] width 837 height 495
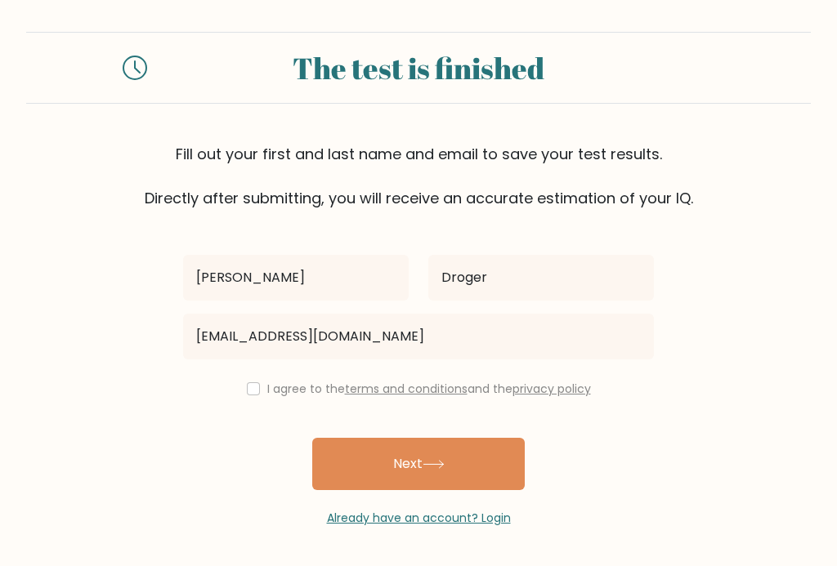
click at [247, 382] on input "checkbox" at bounding box center [253, 388] width 13 height 13
checkbox input "true"
click at [423, 441] on button "Next" at bounding box center [418, 464] width 212 height 52
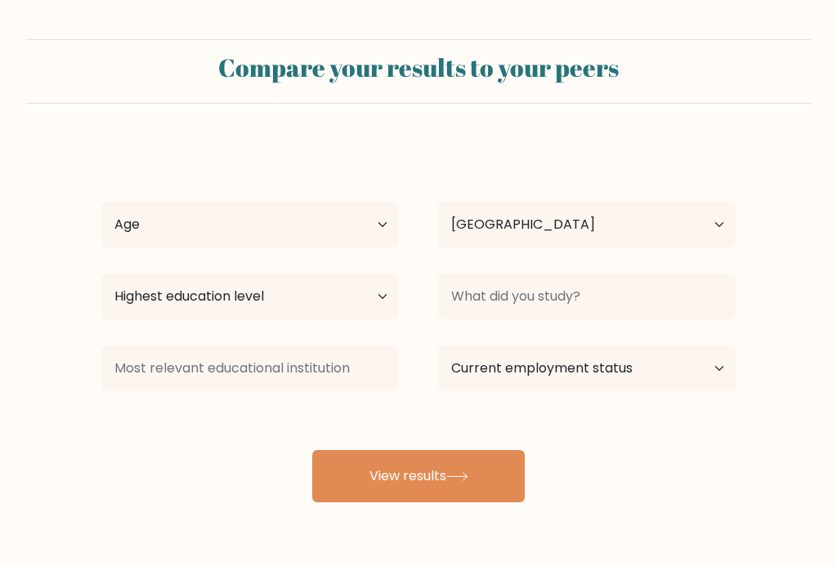
select select "NL"
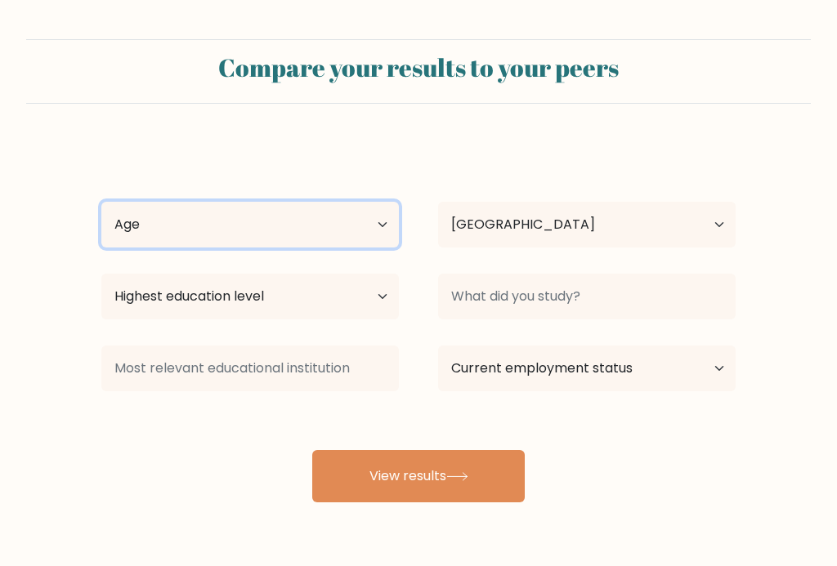
click at [360, 231] on select "Age Under [DEMOGRAPHIC_DATA] [DEMOGRAPHIC_DATA] [DEMOGRAPHIC_DATA] [DEMOGRAPHIC…" at bounding box center [249, 225] width 297 height 46
select select "45_54"
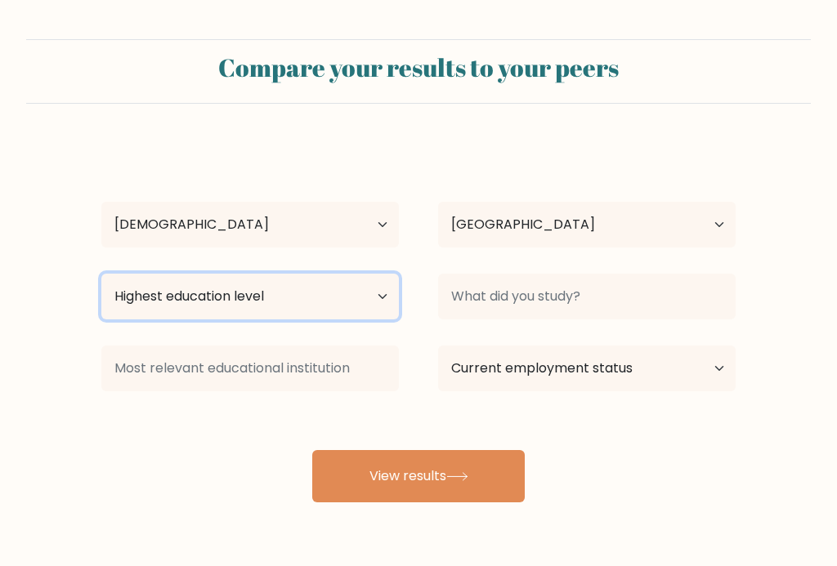
click at [351, 307] on select "Highest education level No schooling Primary Lower Secondary Upper Secondary Oc…" at bounding box center [249, 297] width 297 height 46
select select "bachelors_degree"
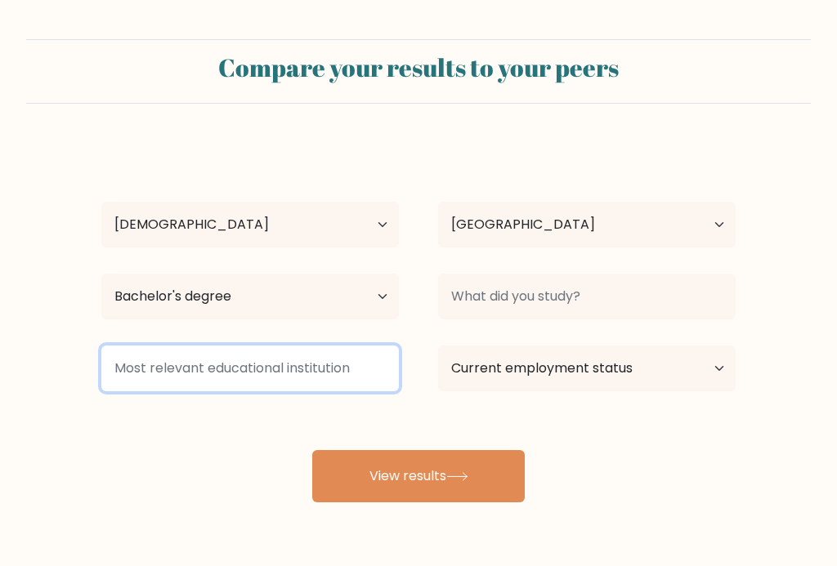
click at [312, 378] on input at bounding box center [249, 369] width 297 height 46
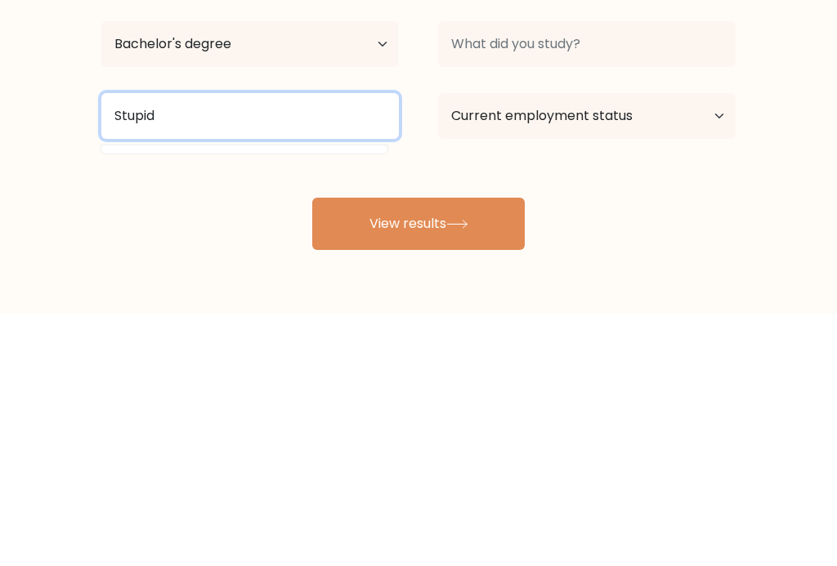
type input "Stupid"
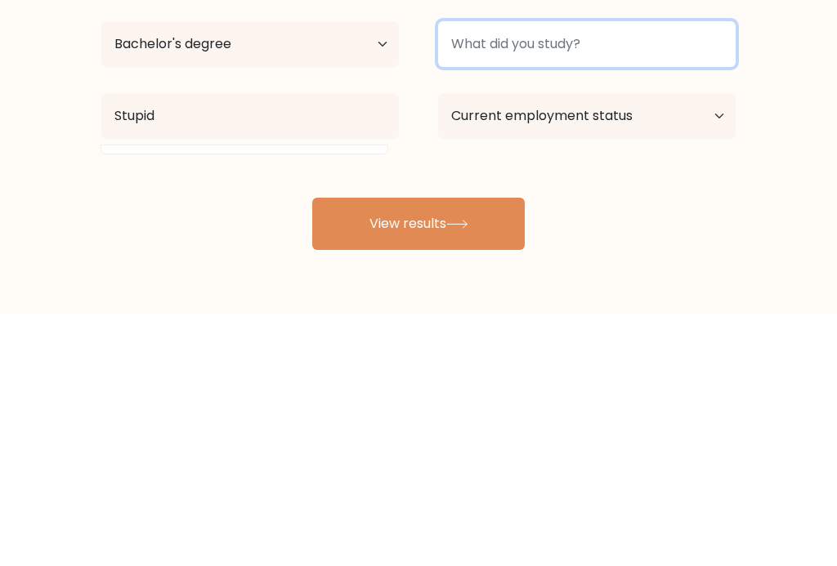
click at [657, 274] on input at bounding box center [586, 297] width 297 height 46
type input "Dumb"
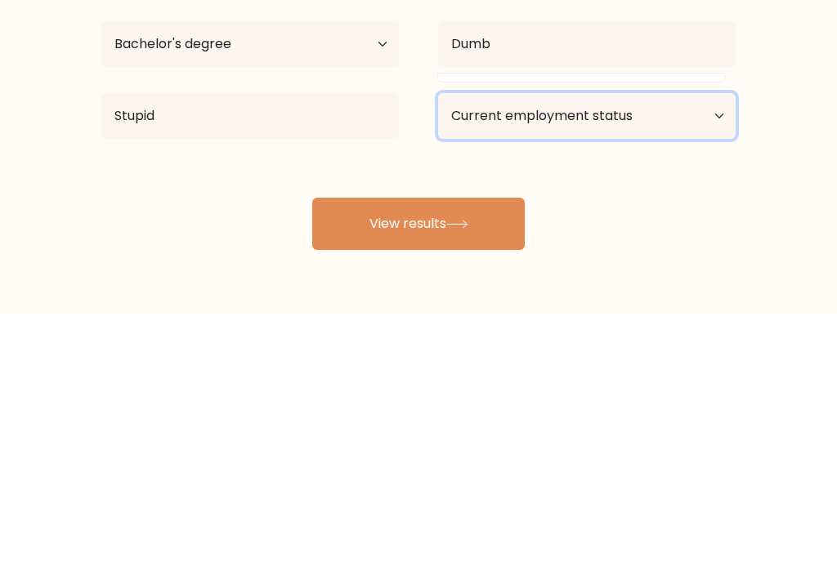
click at [651, 346] on select "Current employment status Employed Student Retired Other / prefer not to answer" at bounding box center [586, 369] width 297 height 46
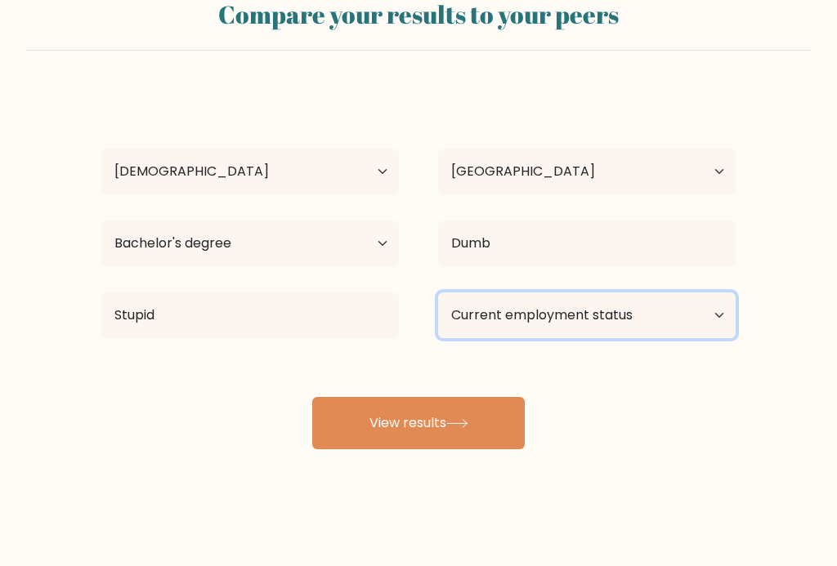
select select "other"
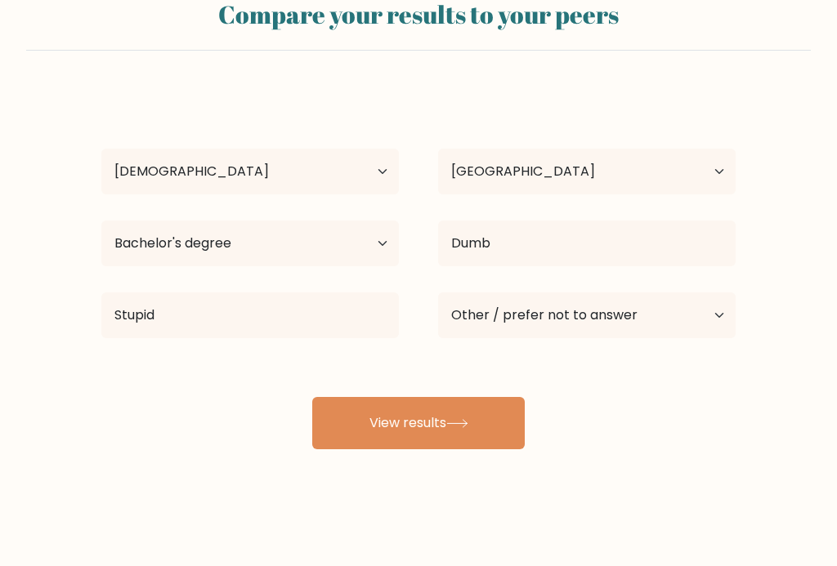
click at [472, 432] on button "View results" at bounding box center [418, 423] width 212 height 52
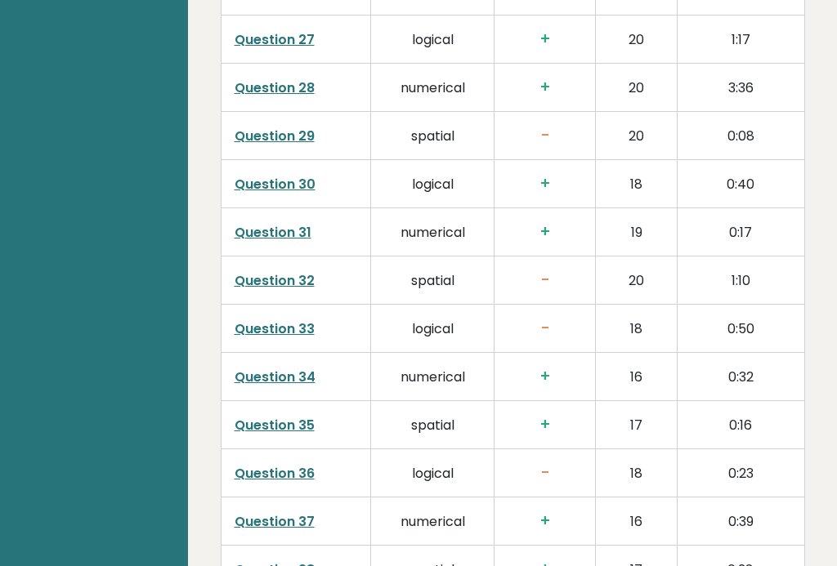
scroll to position [4300, 0]
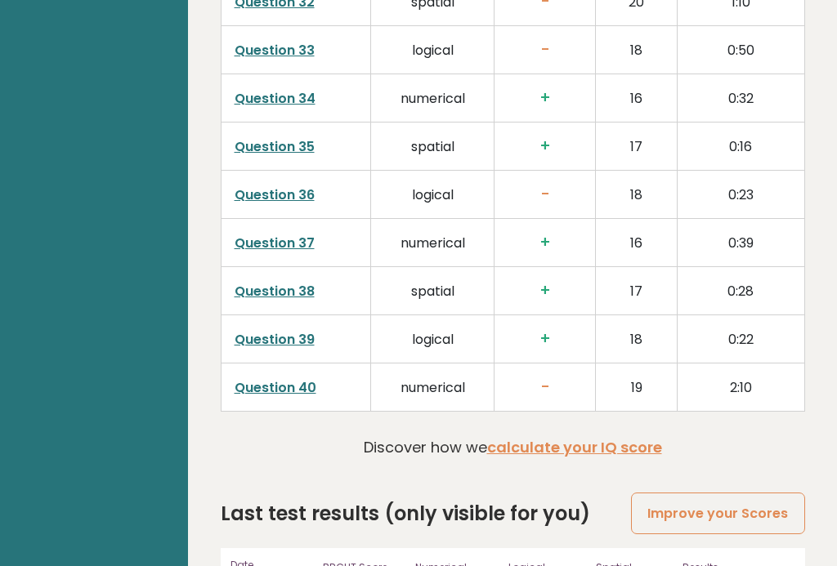
click at [276, 378] on link "Question 40" at bounding box center [276, 387] width 82 height 19
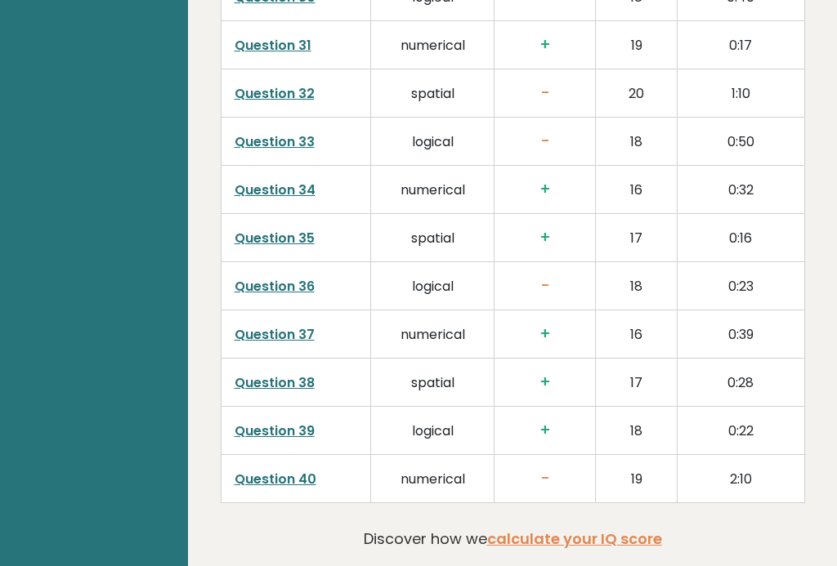
scroll to position [4208, 0]
click at [293, 278] on link "Question 36" at bounding box center [275, 287] width 80 height 19
click at [281, 278] on link "Question 36" at bounding box center [275, 287] width 80 height 19
click at [273, 133] on link "Question 33" at bounding box center [275, 142] width 80 height 19
click at [274, 133] on link "Question 33" at bounding box center [275, 142] width 80 height 19
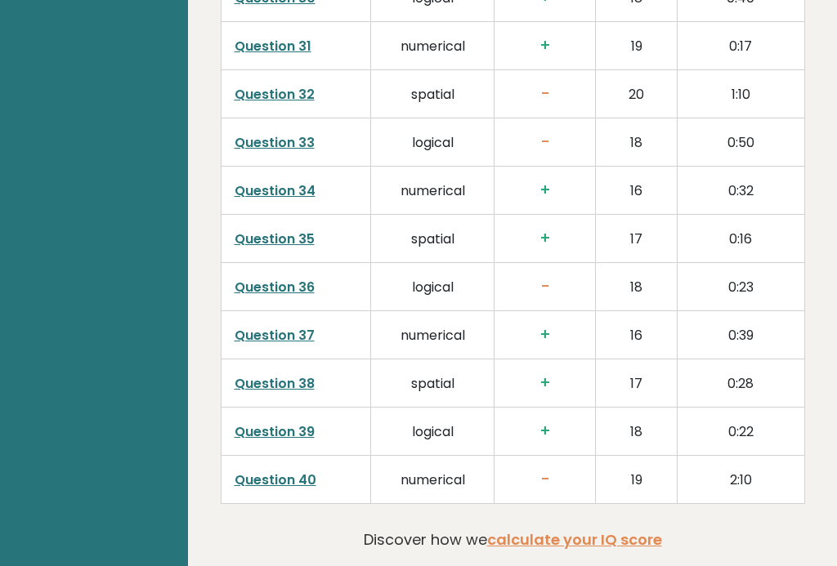
click at [295, 85] on link "Question 32" at bounding box center [275, 94] width 80 height 19
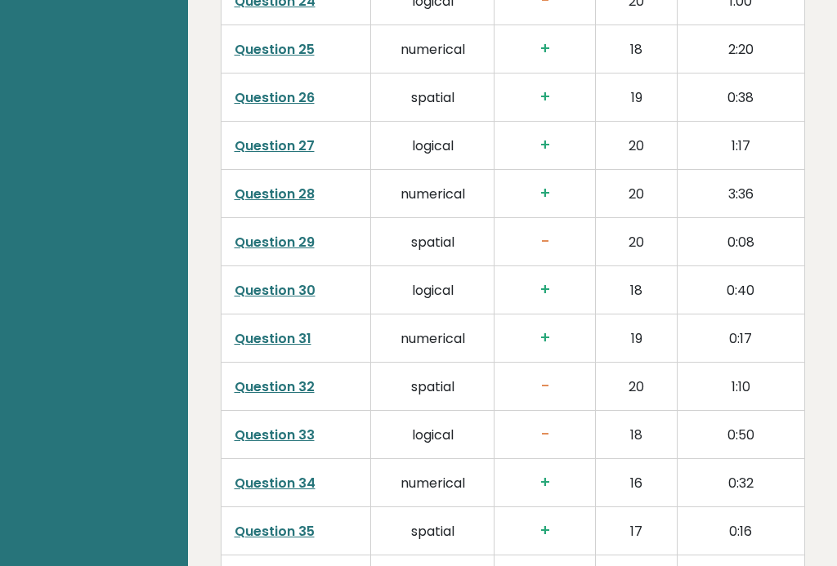
scroll to position [3876, 0]
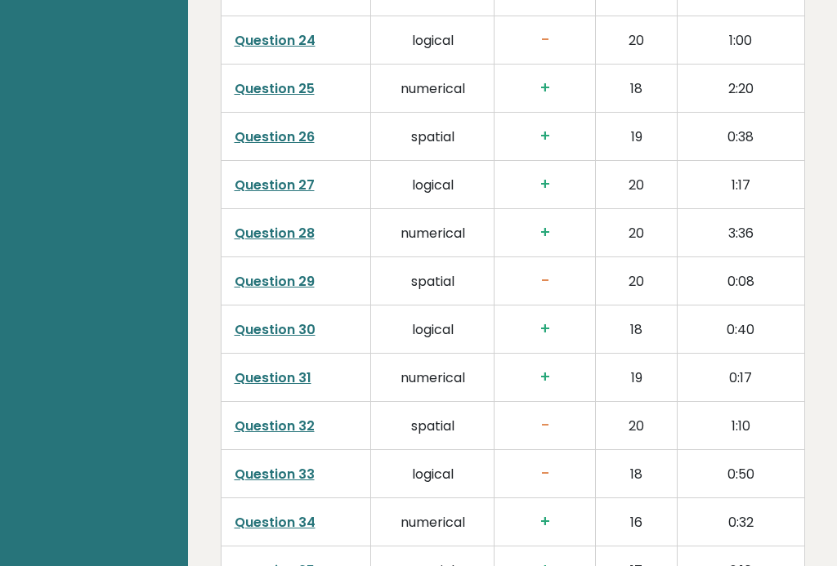
click at [282, 272] on link "Question 29" at bounding box center [275, 281] width 80 height 19
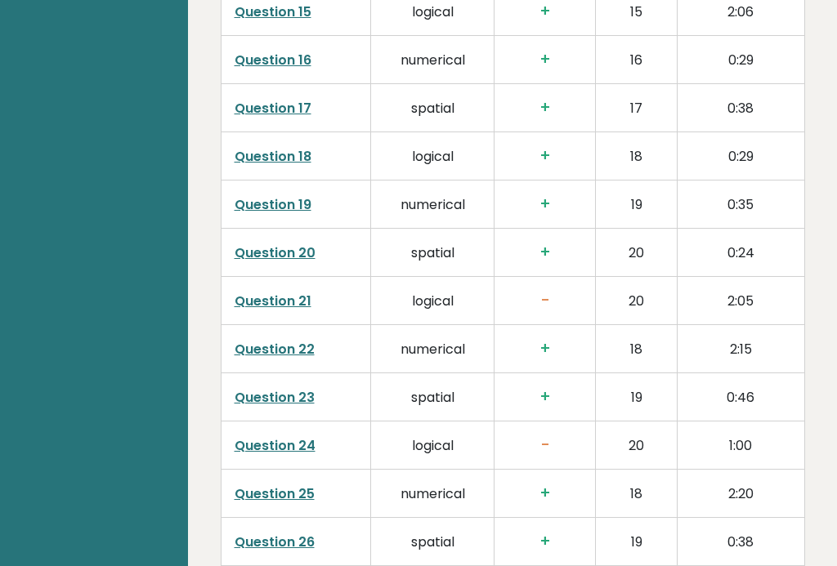
scroll to position [3477, 0]
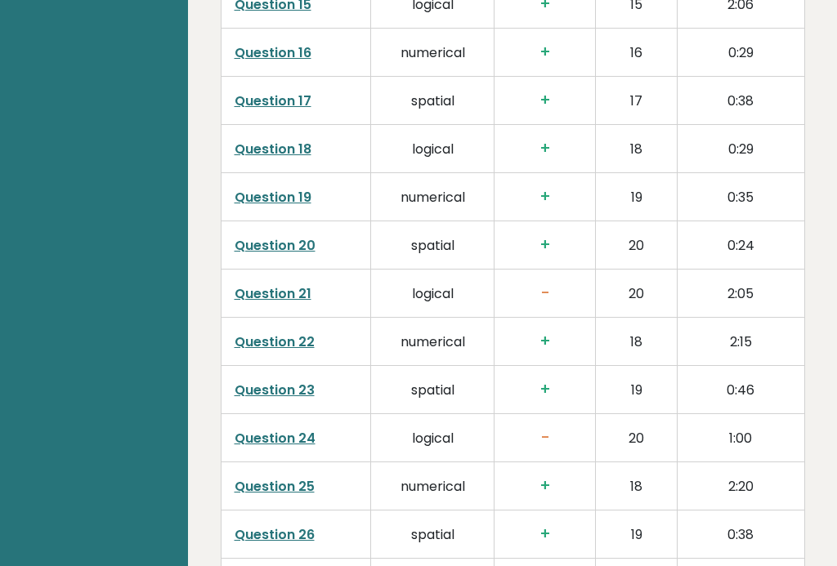
click at [298, 285] on link "Question 21" at bounding box center [273, 294] width 77 height 19
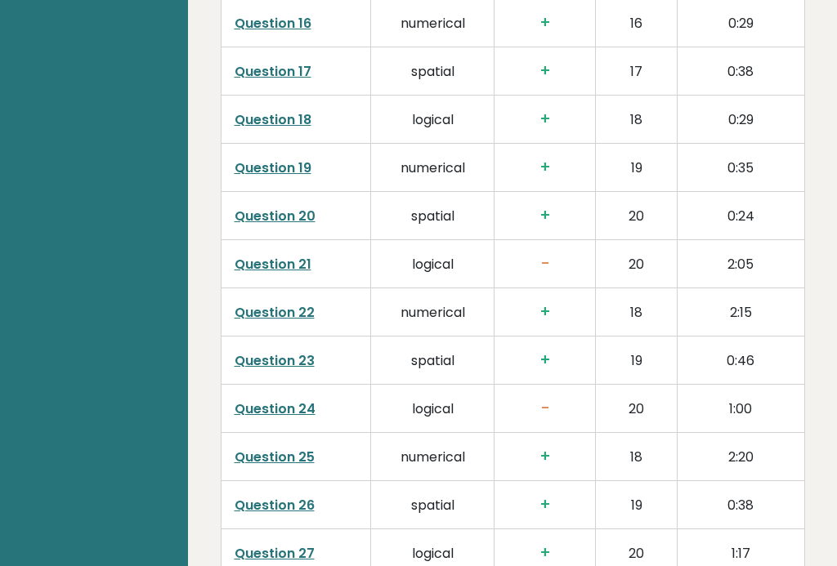
click at [291, 400] on link "Question 24" at bounding box center [275, 409] width 81 height 19
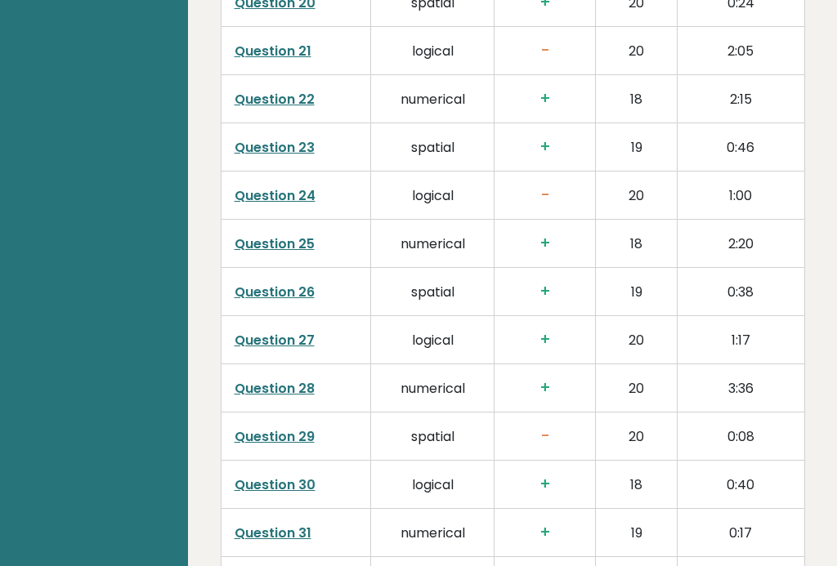
scroll to position [3732, 0]
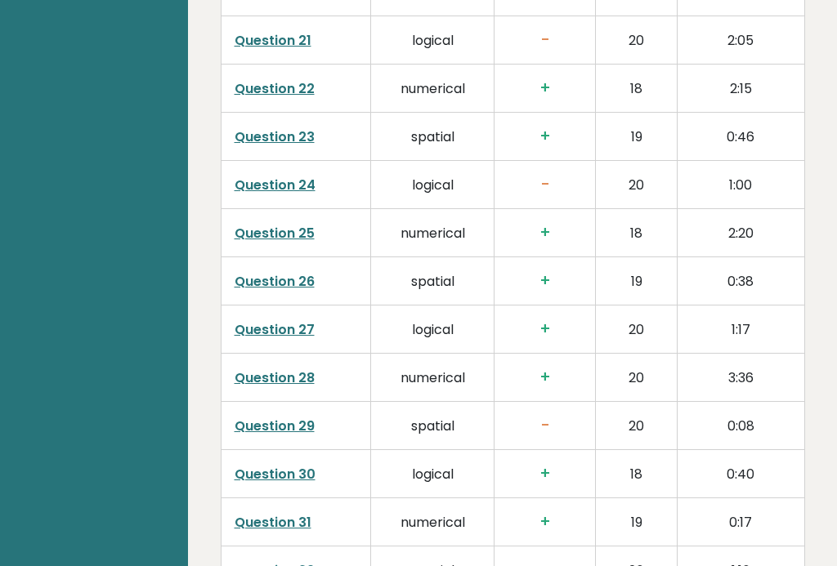
click at [296, 417] on link "Question 29" at bounding box center [275, 426] width 80 height 19
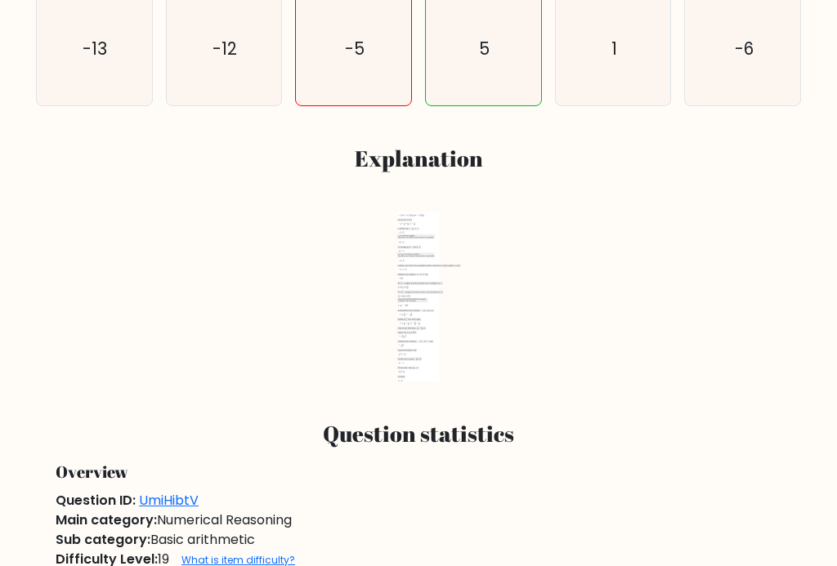
scroll to position [552, 0]
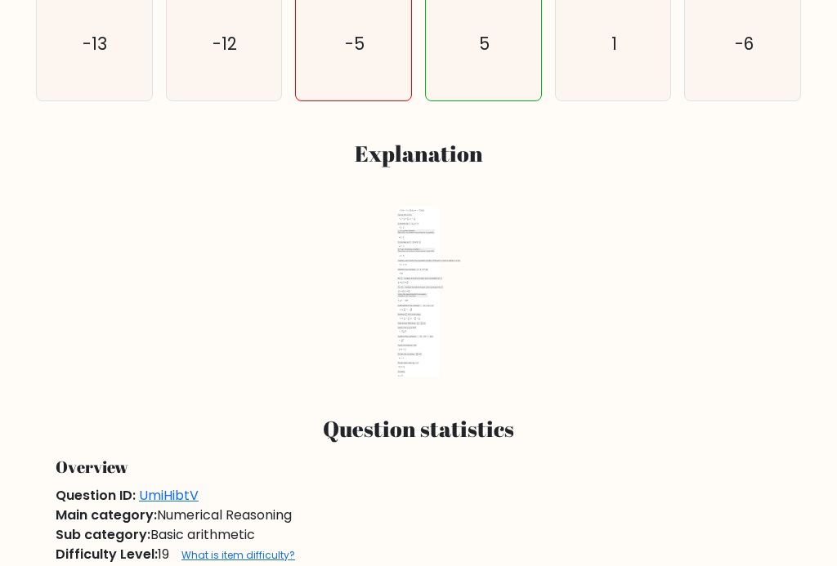
click at [414, 294] on use at bounding box center [414, 293] width 1 height 1
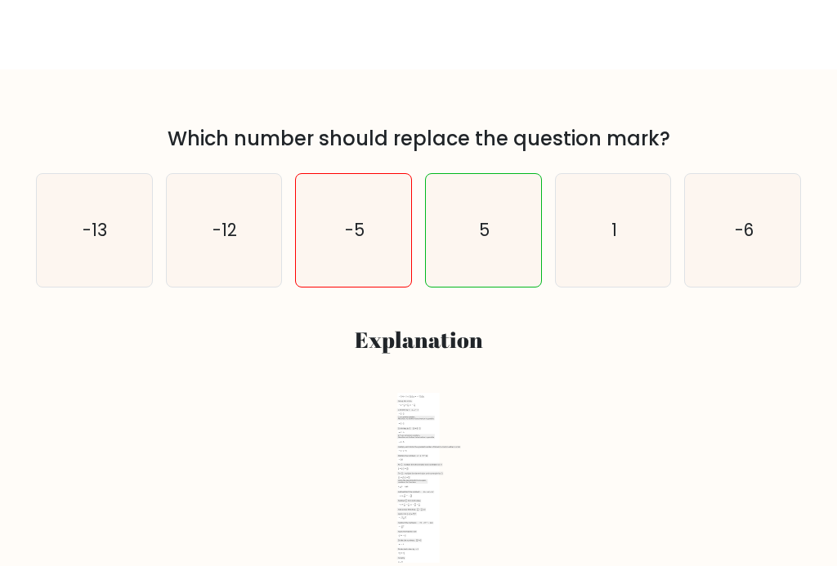
scroll to position [0, 0]
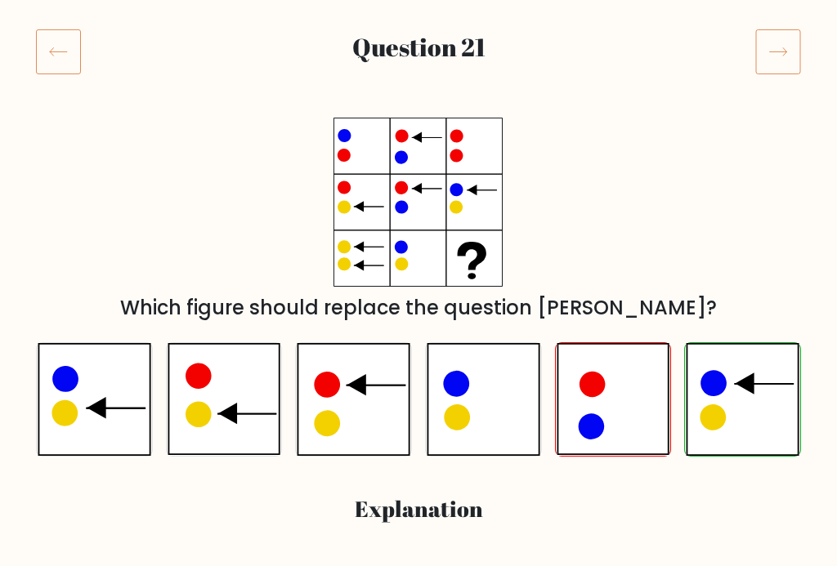
scroll to position [194, 0]
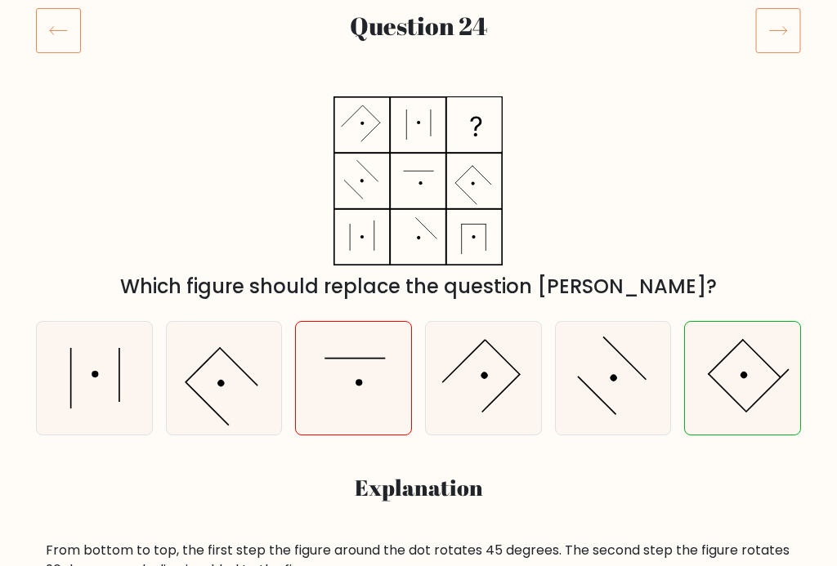
scroll to position [217, 0]
click at [59, 20] on icon at bounding box center [58, 31] width 45 height 46
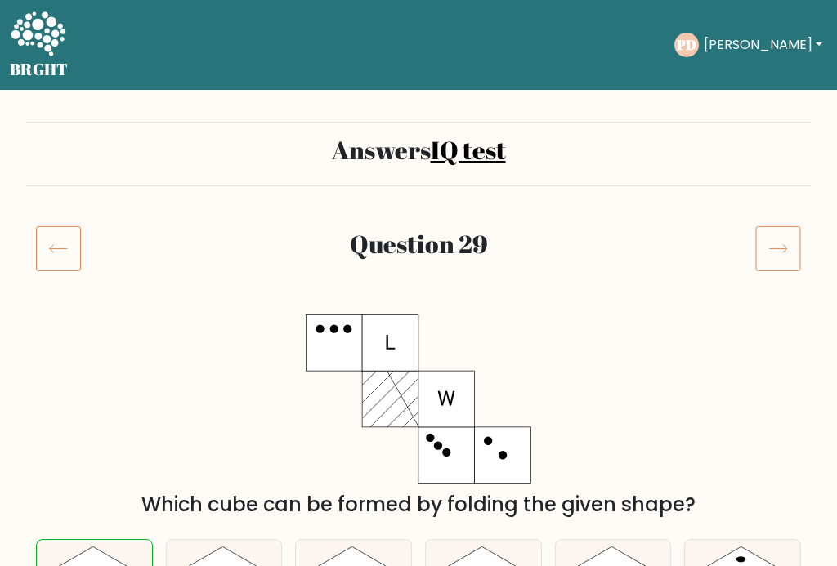
click at [37, 29] on icon at bounding box center [38, 33] width 55 height 44
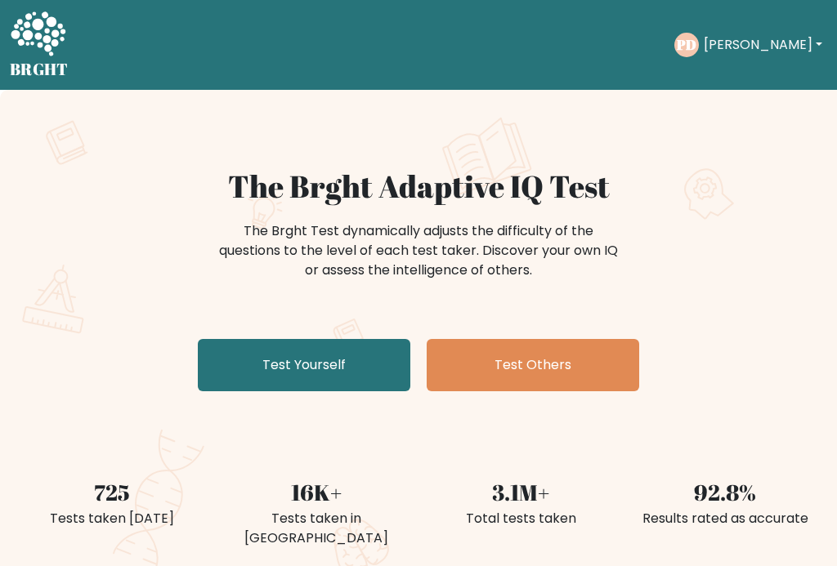
click at [333, 371] on link "Test Yourself" at bounding box center [304, 365] width 212 height 52
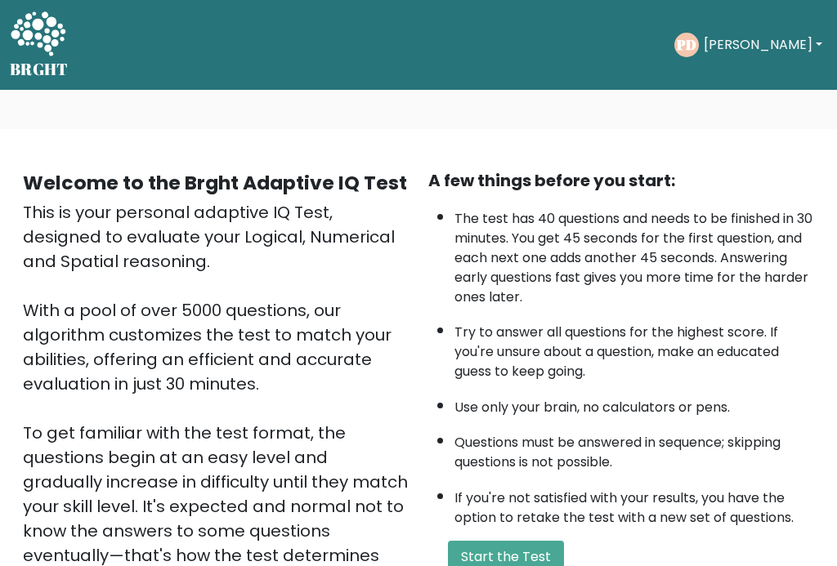
click at [511, 541] on button "Start the Test" at bounding box center [506, 557] width 116 height 33
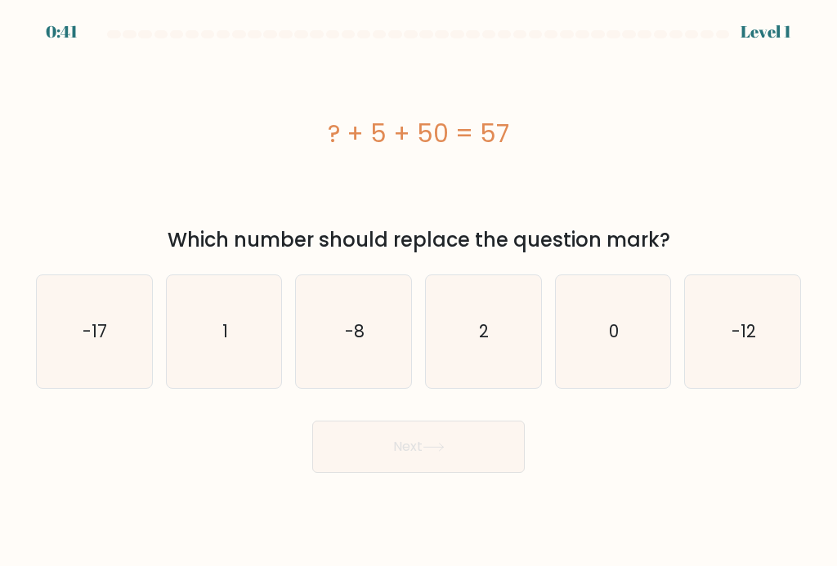
click at [479, 342] on icon "2" at bounding box center [483, 331] width 113 height 113
click at [419, 292] on input "d. 2" at bounding box center [418, 288] width 1 height 8
radio input "true"
click at [467, 461] on button "Next" at bounding box center [418, 447] width 212 height 52
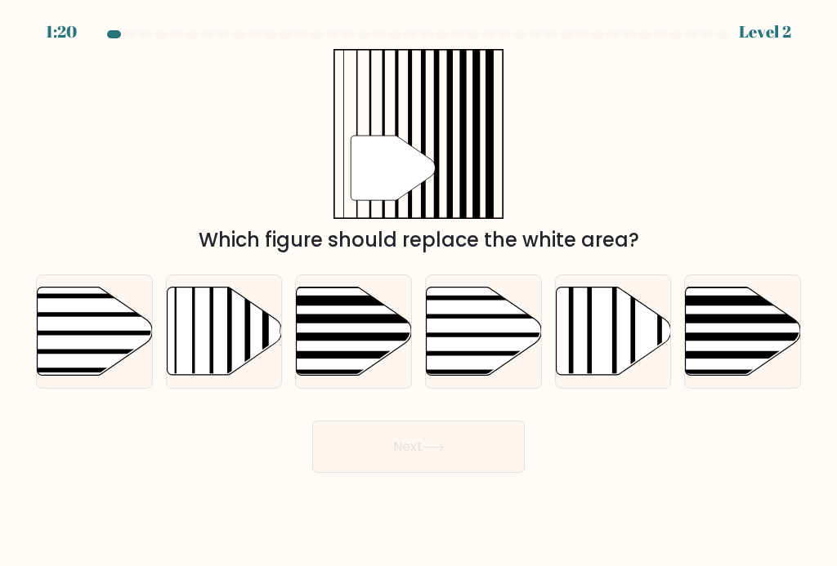
click at [204, 348] on icon at bounding box center [224, 331] width 115 height 88
click at [418, 292] on input "b." at bounding box center [418, 288] width 1 height 8
radio input "true"
click at [472, 453] on button "Next" at bounding box center [418, 447] width 212 height 52
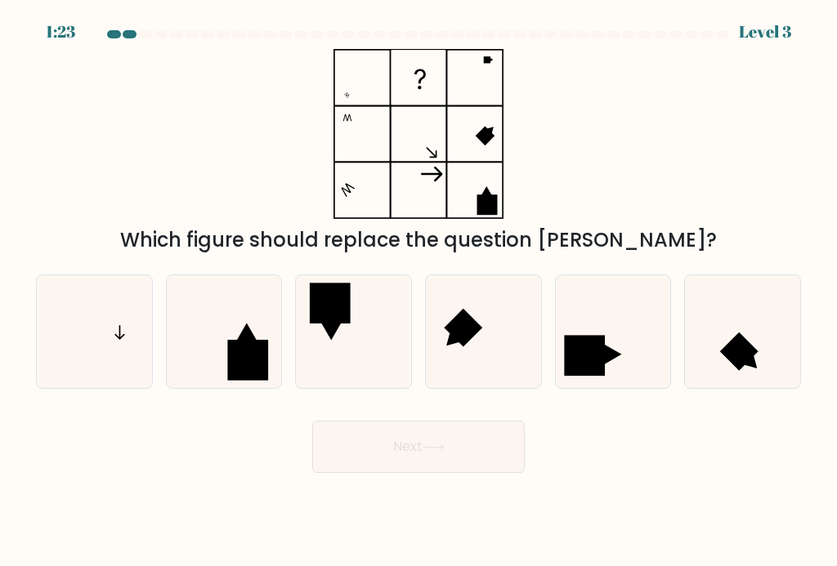
click at [116, 356] on icon at bounding box center [94, 331] width 113 height 113
click at [418, 292] on input "a." at bounding box center [418, 288] width 1 height 8
radio input "true"
click at [477, 465] on button "Next" at bounding box center [418, 447] width 212 height 52
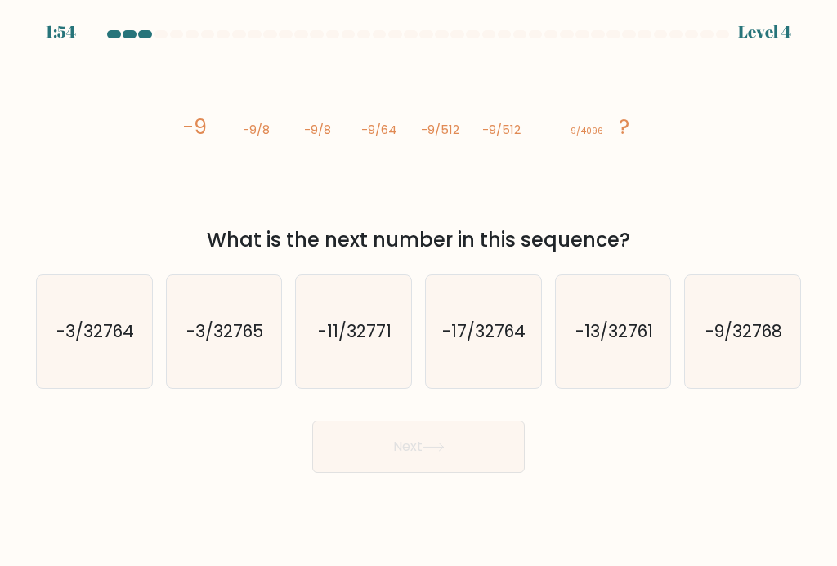
click at [754, 343] on text "-9/32768" at bounding box center [743, 332] width 77 height 24
click at [419, 292] on input "f. -9/32768" at bounding box center [418, 288] width 1 height 8
radio input "true"
click at [493, 463] on button "Next" at bounding box center [418, 447] width 212 height 52
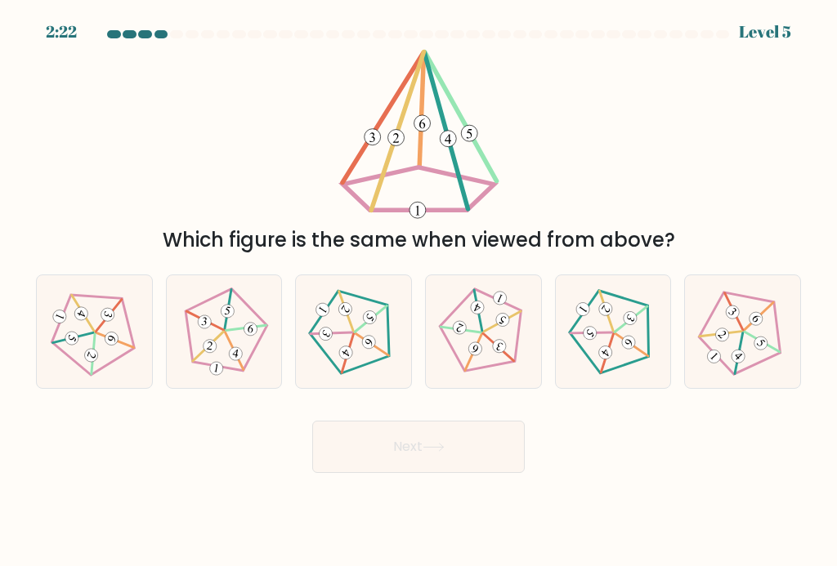
click at [754, 343] on icon at bounding box center [742, 332] width 90 height 90
click at [419, 292] on input "f." at bounding box center [418, 288] width 1 height 8
radio input "true"
click at [482, 461] on button "Next" at bounding box center [418, 447] width 212 height 52
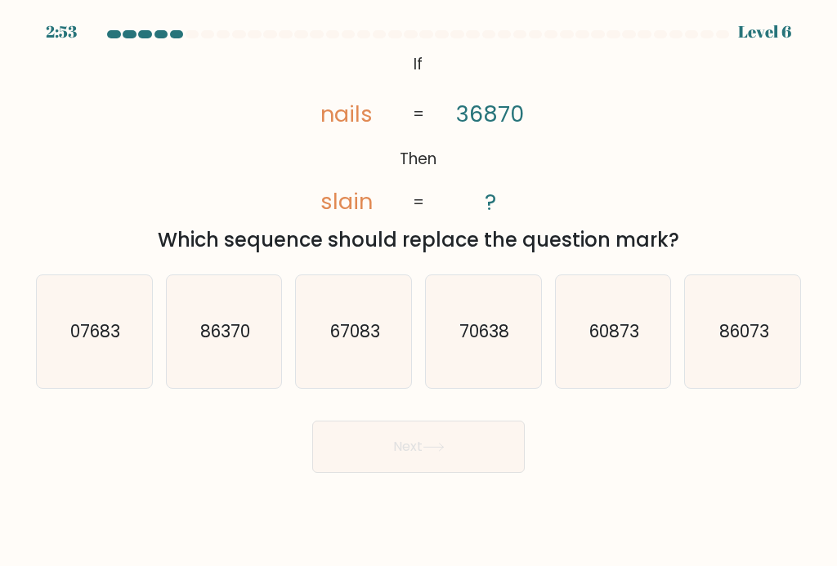
click at [92, 343] on text "07683" at bounding box center [95, 332] width 50 height 24
click at [418, 292] on input "a. 07683" at bounding box center [418, 288] width 1 height 8
radio input "true"
click at [487, 461] on button "Next" at bounding box center [418, 447] width 212 height 52
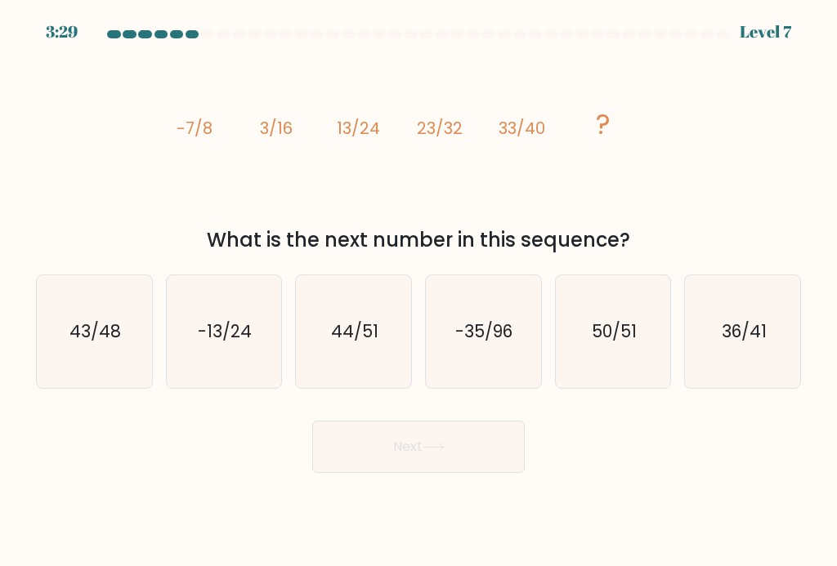
click at [96, 366] on icon "43/48" at bounding box center [94, 331] width 113 height 113
click at [418, 292] on input "a. 43/48" at bounding box center [418, 288] width 1 height 8
radio input "true"
click at [480, 461] on button "Next" at bounding box center [418, 447] width 212 height 52
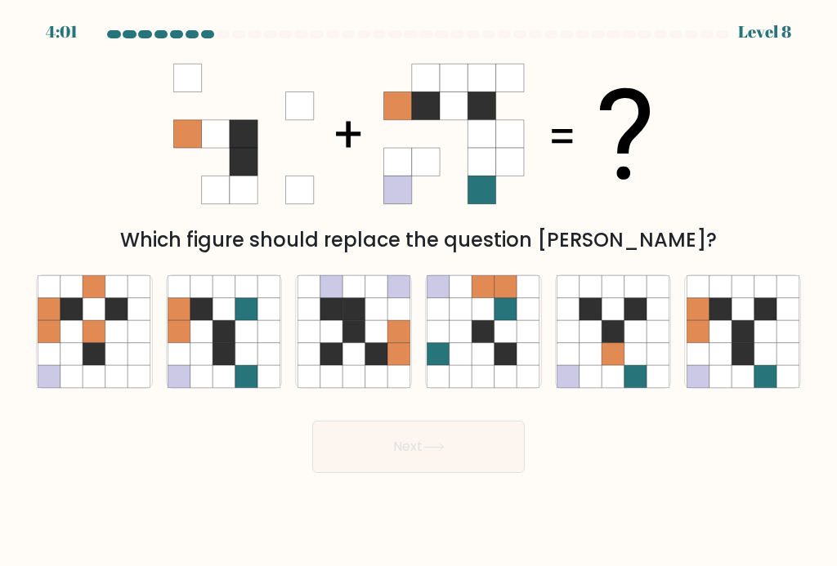
click at [750, 356] on icon at bounding box center [742, 354] width 22 height 22
click at [419, 292] on input "f." at bounding box center [418, 288] width 1 height 8
radio input "true"
click at [489, 455] on button "Next" at bounding box center [418, 447] width 212 height 52
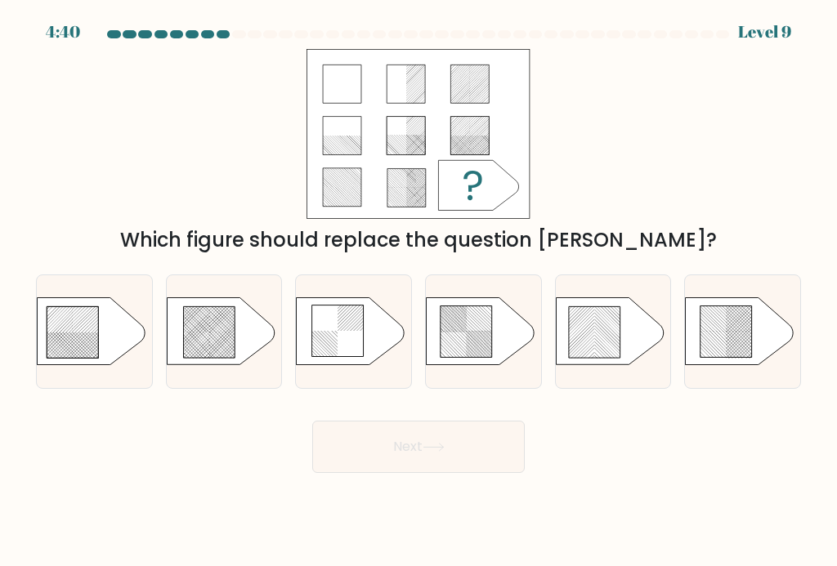
click at [206, 360] on rect at bounding box center [195, 361] width 454 height 454
click at [418, 292] on input "b." at bounding box center [418, 288] width 1 height 8
radio input "true"
click at [472, 460] on button "Next" at bounding box center [418, 447] width 212 height 52
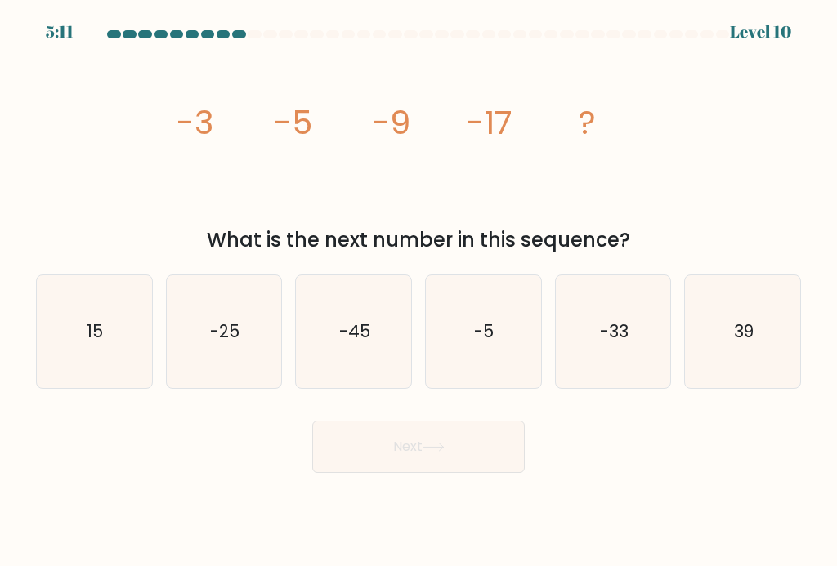
click at [617, 338] on text "-33" at bounding box center [614, 332] width 29 height 24
click at [419, 292] on input "e. -33" at bounding box center [418, 288] width 1 height 8
radio input "true"
click at [486, 463] on button "Next" at bounding box center [418, 447] width 212 height 52
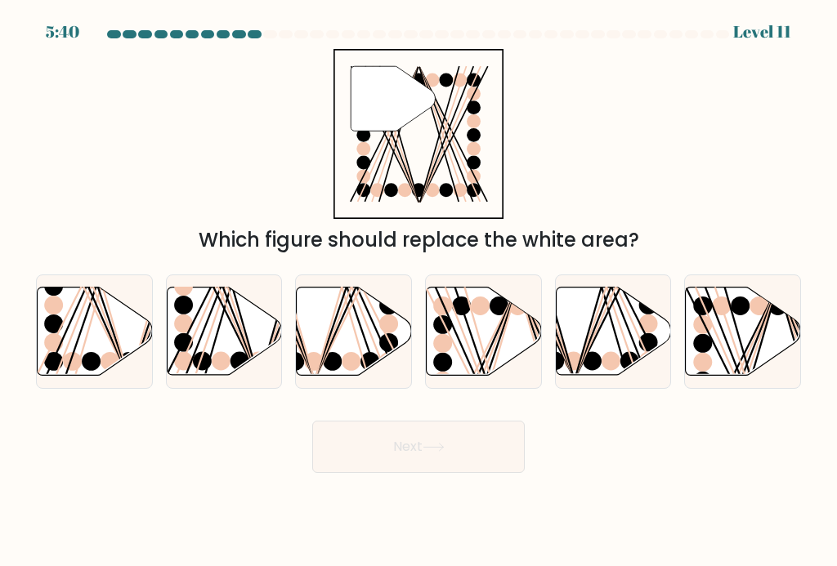
click at [742, 338] on icon at bounding box center [743, 331] width 115 height 88
click at [419, 292] on input "f." at bounding box center [418, 288] width 1 height 8
radio input "true"
click at [490, 467] on button "Next" at bounding box center [418, 447] width 212 height 52
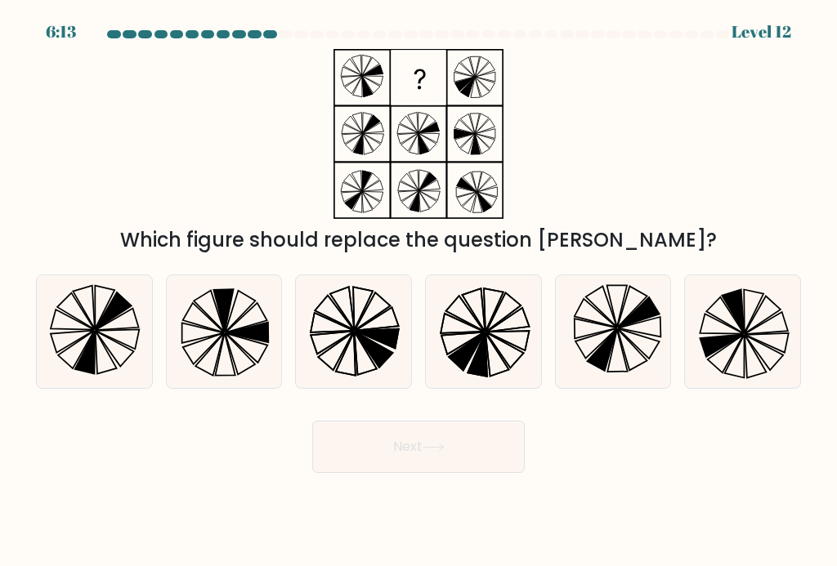
click at [369, 348] on icon at bounding box center [374, 350] width 38 height 36
click at [418, 292] on input "c." at bounding box center [418, 288] width 1 height 8
radio input "true"
click at [480, 465] on button "Next" at bounding box center [418, 447] width 212 height 52
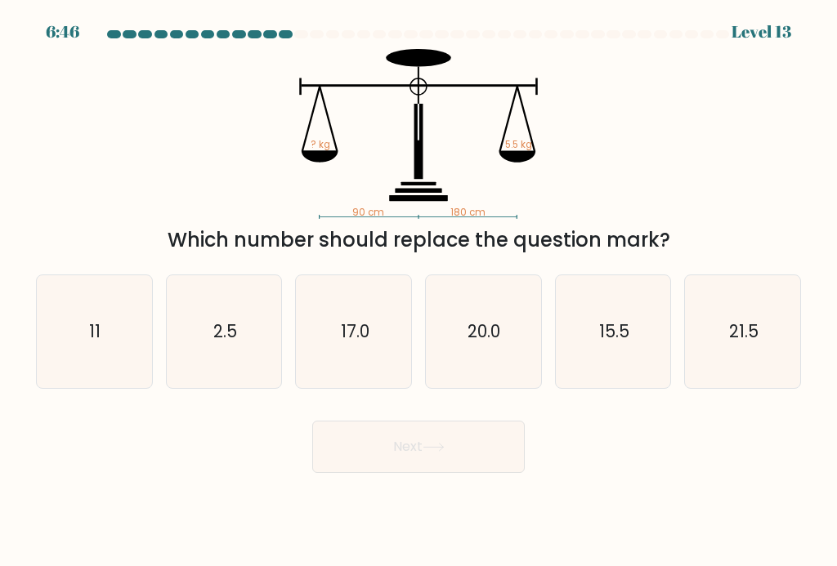
click at [116, 358] on icon "11" at bounding box center [94, 331] width 113 height 113
click at [418, 292] on input "a. 11" at bounding box center [418, 288] width 1 height 8
radio input "true"
click at [458, 463] on button "Next" at bounding box center [418, 447] width 212 height 52
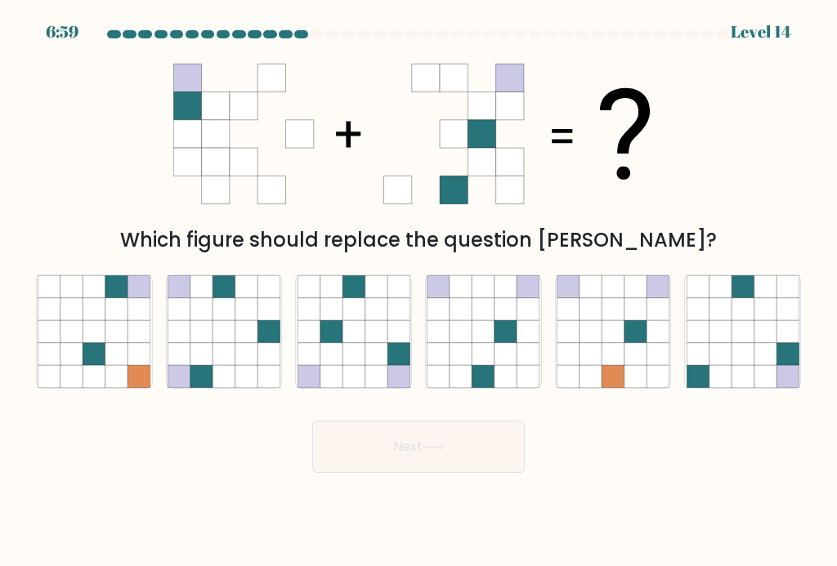
click at [368, 356] on icon at bounding box center [376, 354] width 22 height 22
click at [418, 292] on input "c." at bounding box center [418, 288] width 1 height 8
radio input "true"
click at [467, 471] on button "Next" at bounding box center [418, 447] width 212 height 52
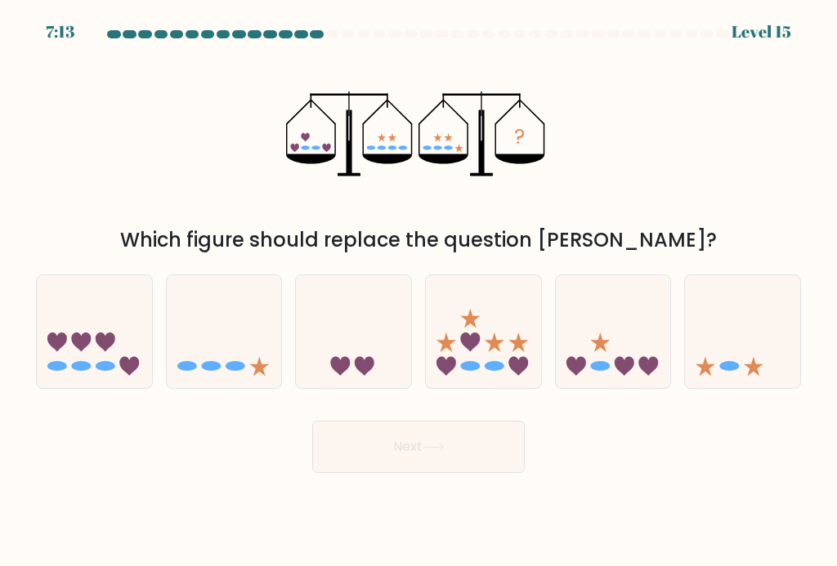
click at [621, 353] on icon at bounding box center [613, 332] width 115 height 96
click at [419, 292] on input "e." at bounding box center [418, 288] width 1 height 8
radio input "true"
click at [468, 461] on button "Next" at bounding box center [418, 447] width 212 height 52
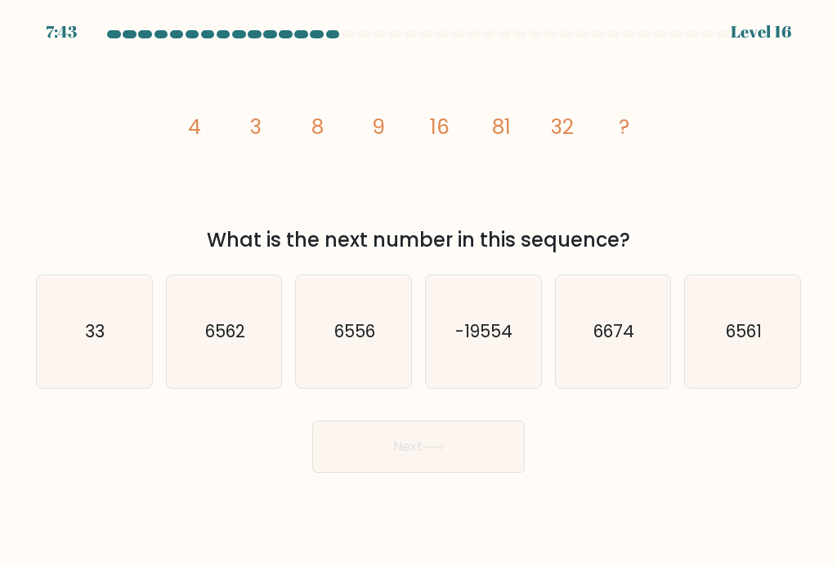
click at [754, 343] on text "6561" at bounding box center [744, 332] width 36 height 24
click at [419, 292] on input "f. 6561" at bounding box center [418, 288] width 1 height 8
radio input "true"
click at [460, 463] on button "Next" at bounding box center [418, 447] width 212 height 52
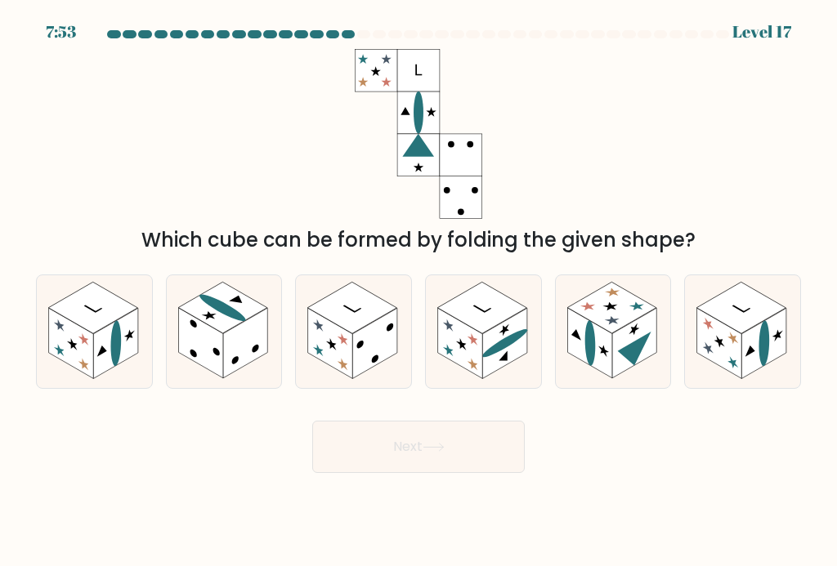
click at [102, 351] on rect at bounding box center [115, 343] width 45 height 70
click at [418, 292] on input "a." at bounding box center [418, 288] width 1 height 8
radio input "true"
click at [472, 459] on button "Next" at bounding box center [418, 447] width 212 height 52
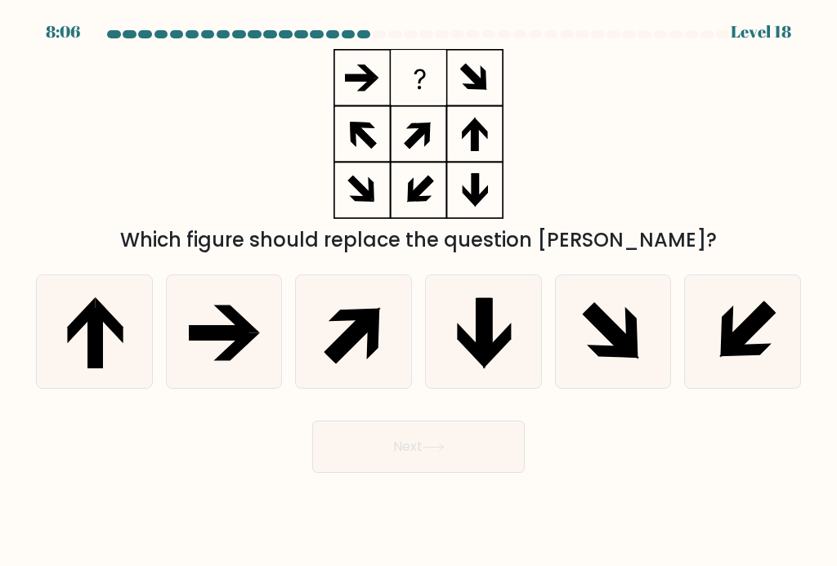
click at [484, 369] on icon at bounding box center [472, 346] width 28 height 46
click at [419, 292] on input "d." at bounding box center [418, 288] width 1 height 8
radio input "true"
click at [474, 467] on button "Next" at bounding box center [418, 447] width 212 height 52
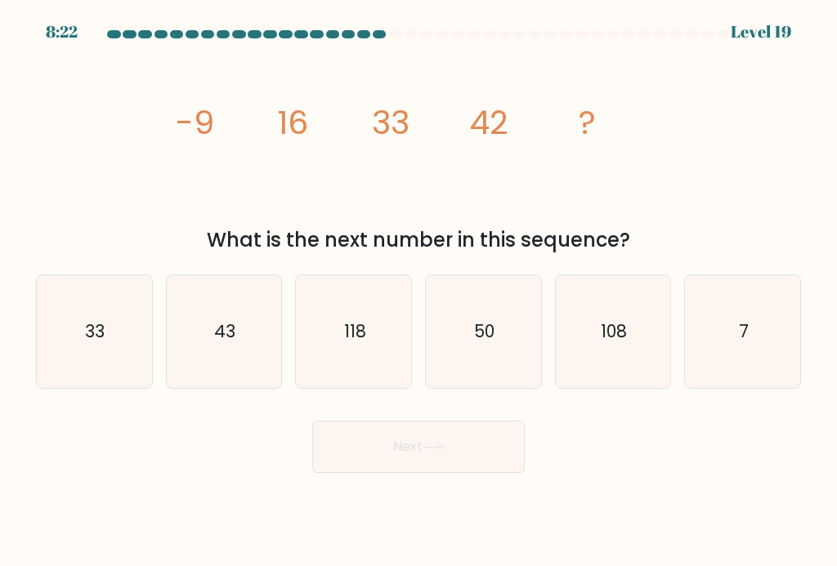
click at [235, 343] on text "43" at bounding box center [224, 332] width 21 height 24
click at [418, 292] on input "b. 43" at bounding box center [418, 288] width 1 height 8
radio input "true"
click at [494, 473] on button "Next" at bounding box center [418, 447] width 212 height 52
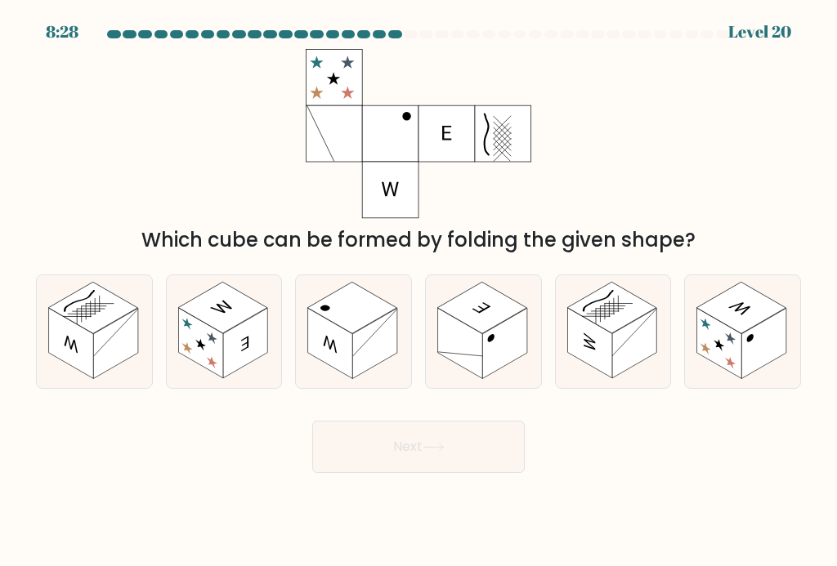
click at [121, 359] on rect at bounding box center [115, 343] width 45 height 70
click at [418, 292] on input "a." at bounding box center [418, 288] width 1 height 8
radio input "true"
click at [422, 464] on button "Next" at bounding box center [418, 447] width 212 height 52
